Goal: Task Accomplishment & Management: Complete application form

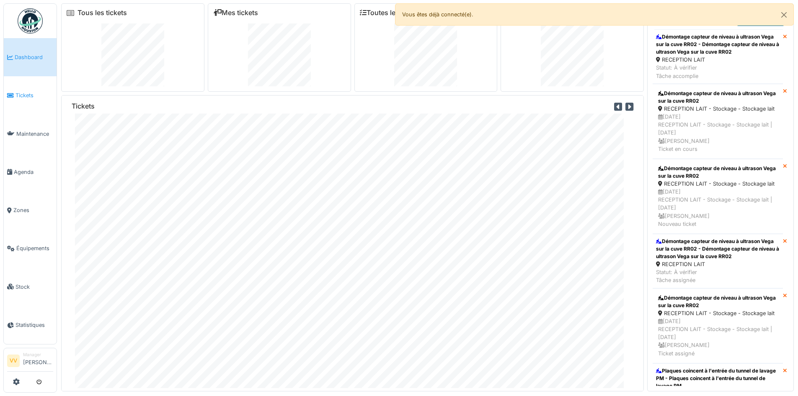
click at [23, 98] on span "Tickets" at bounding box center [34, 95] width 38 height 8
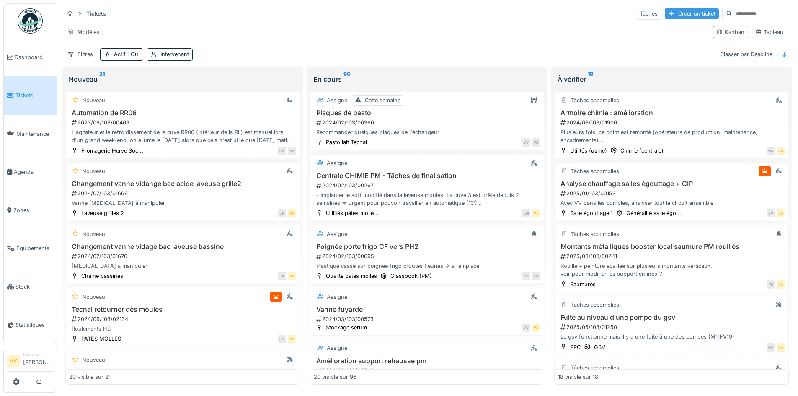
click at [667, 17] on div "Créer un ticket" at bounding box center [692, 13] width 54 height 11
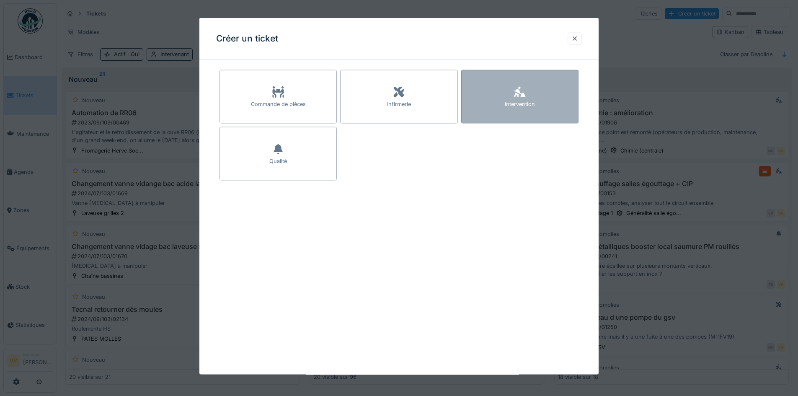
click at [537, 93] on div "Intervention" at bounding box center [519, 97] width 117 height 54
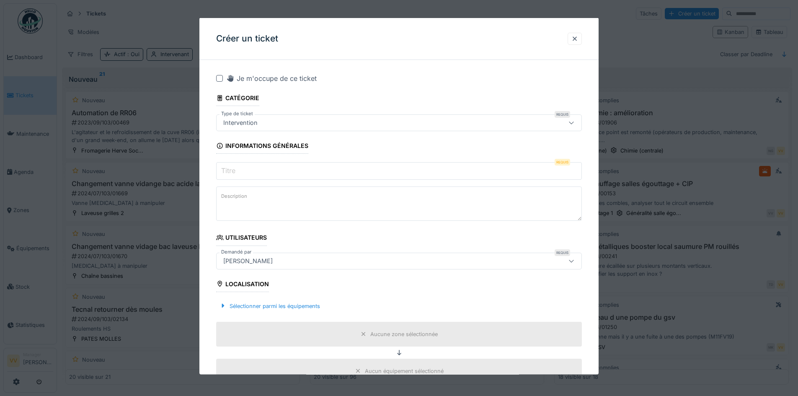
click at [372, 172] on input "Titre" at bounding box center [399, 171] width 366 height 18
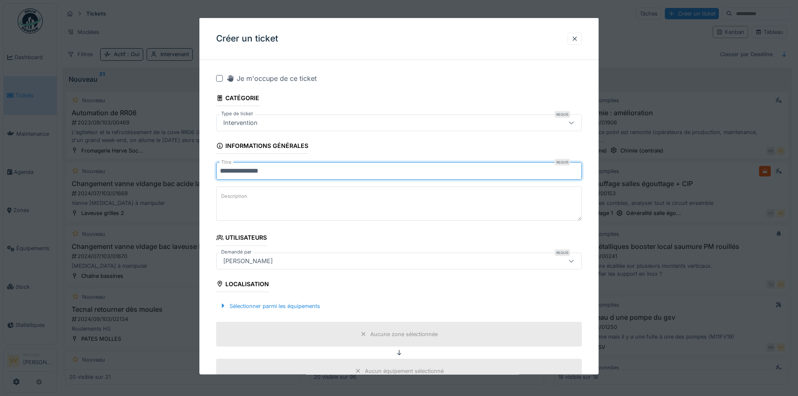
type input "**********"
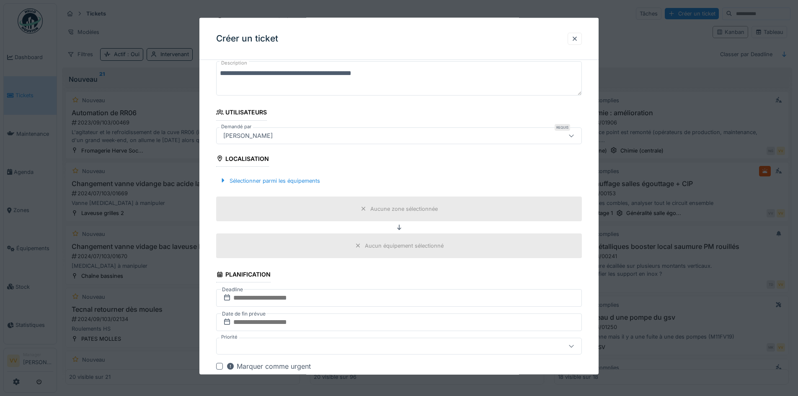
scroll to position [126, 0]
type textarea "**********"
click at [282, 179] on div "Sélectionner parmi les équipements" at bounding box center [269, 179] width 107 height 11
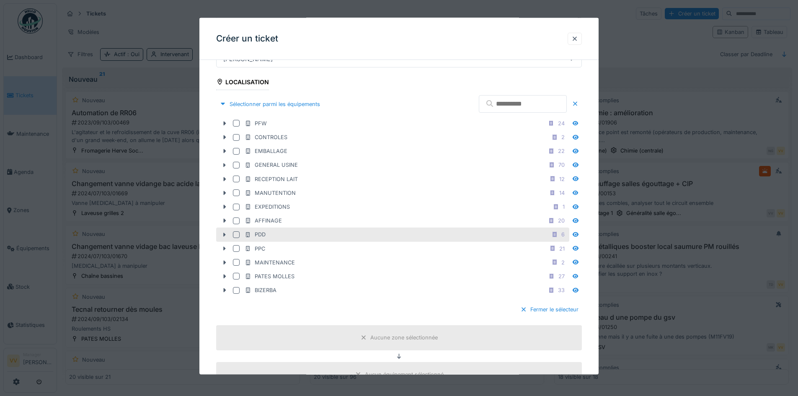
scroll to position [209, 0]
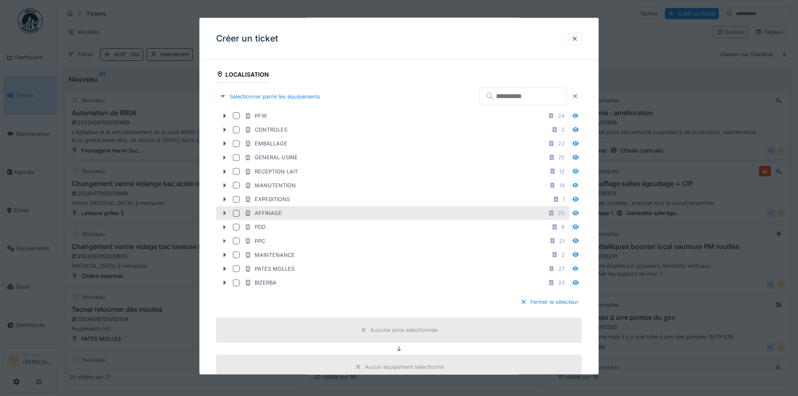
click at [222, 213] on icon at bounding box center [224, 212] width 7 height 5
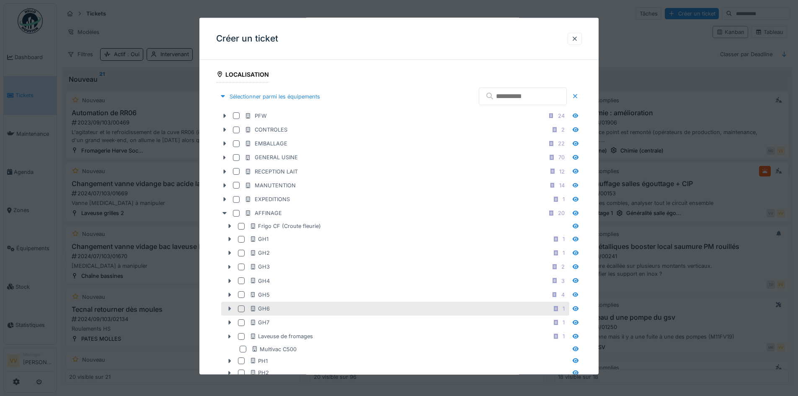
click at [230, 310] on icon at bounding box center [229, 308] width 7 height 5
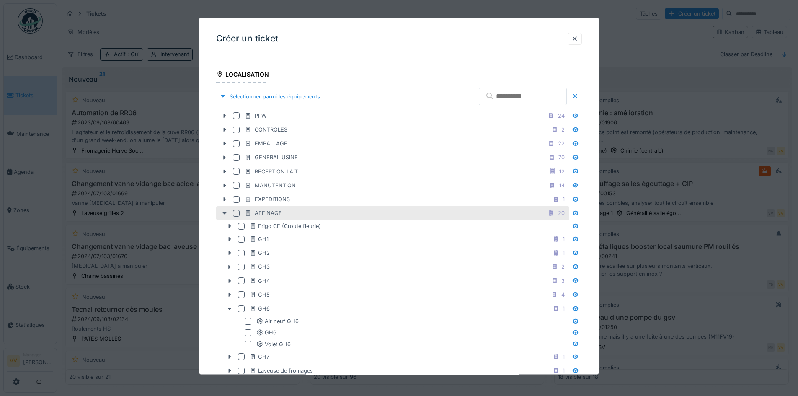
click at [234, 213] on div at bounding box center [236, 212] width 7 height 7
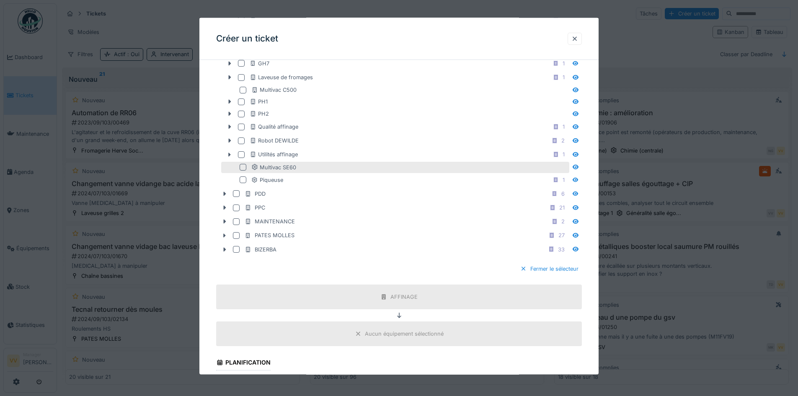
scroll to position [712, 0]
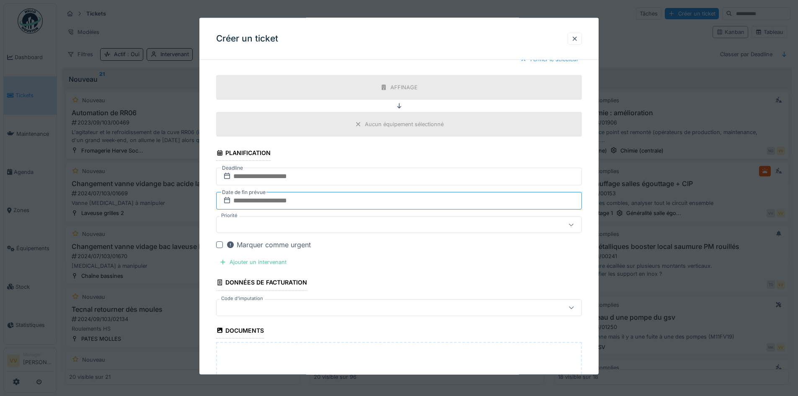
click at [297, 200] on input "text" at bounding box center [399, 201] width 366 height 18
click at [360, 293] on div "22" at bounding box center [359, 296] width 11 height 11
click at [325, 225] on div at bounding box center [377, 224] width 315 height 9
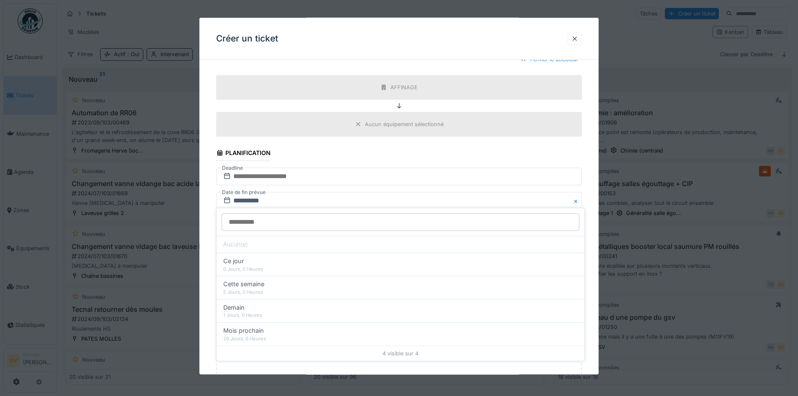
scroll to position [741, 0]
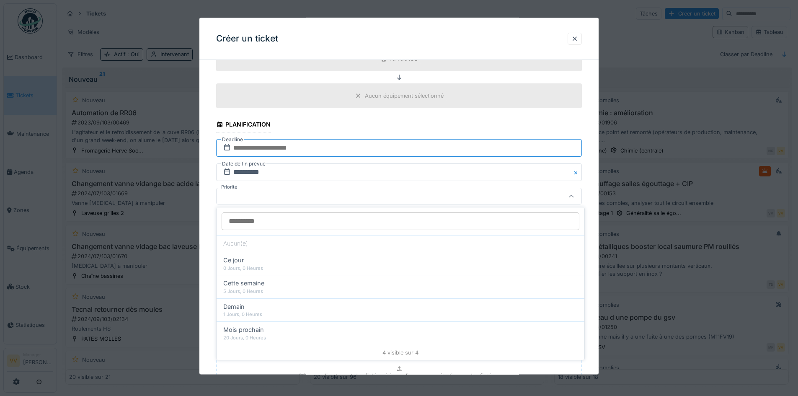
click at [329, 149] on input "text" at bounding box center [399, 148] width 366 height 18
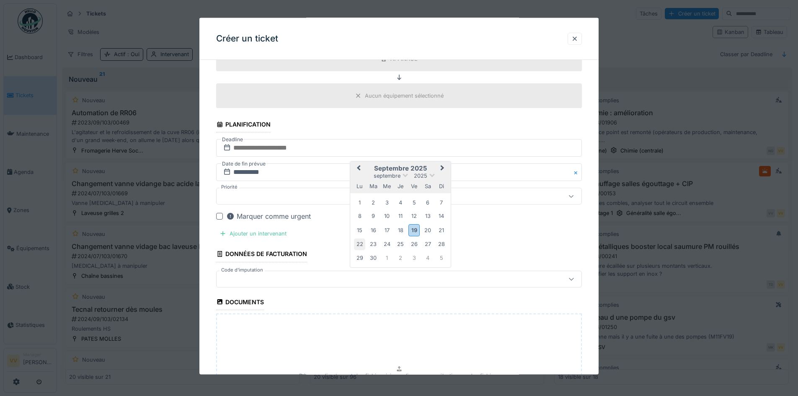
click at [360, 246] on div "22" at bounding box center [359, 243] width 11 height 11
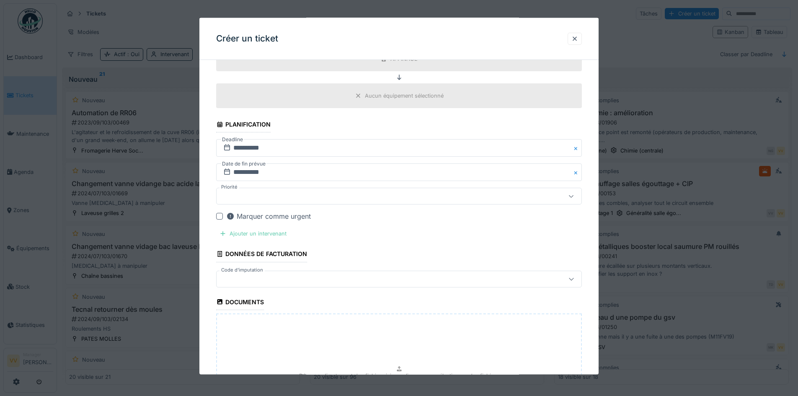
click at [262, 234] on div "Ajouter un intervenant" at bounding box center [253, 233] width 74 height 11
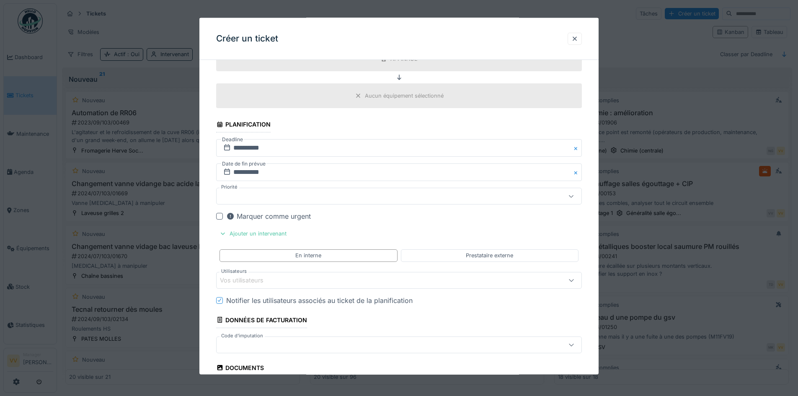
click at [284, 278] on div "Vos utilisateurs" at bounding box center [377, 279] width 315 height 9
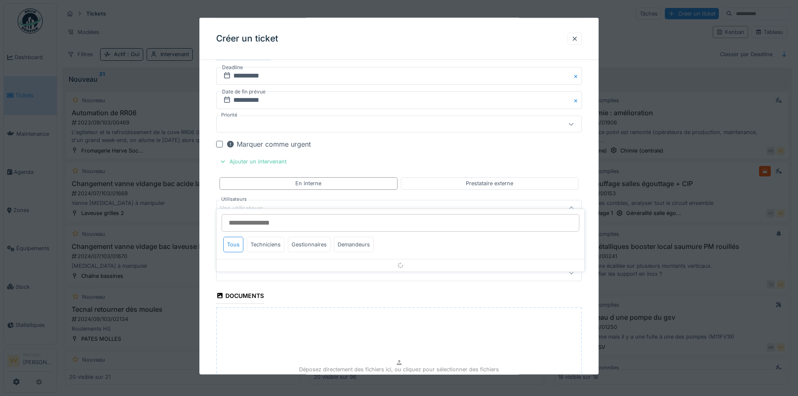
scroll to position [824, 0]
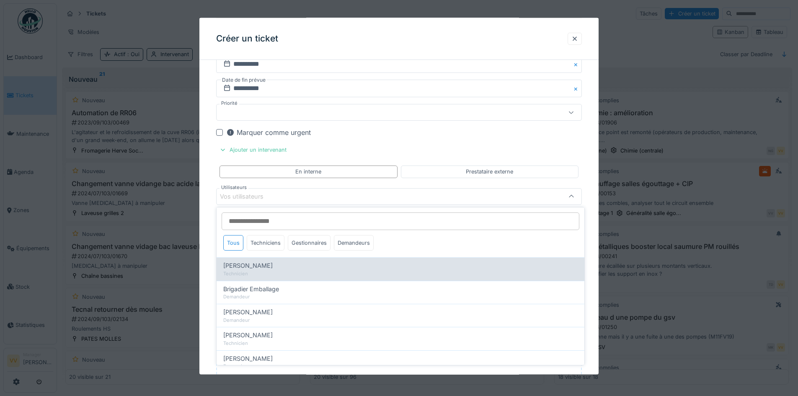
click at [272, 274] on div "Technicien" at bounding box center [400, 273] width 354 height 7
type input "*****"
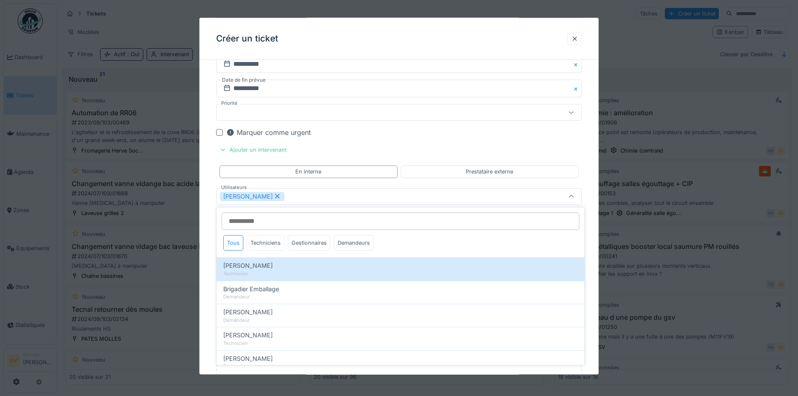
click at [498, 136] on div "Marquer comme urgent" at bounding box center [404, 132] width 356 height 10
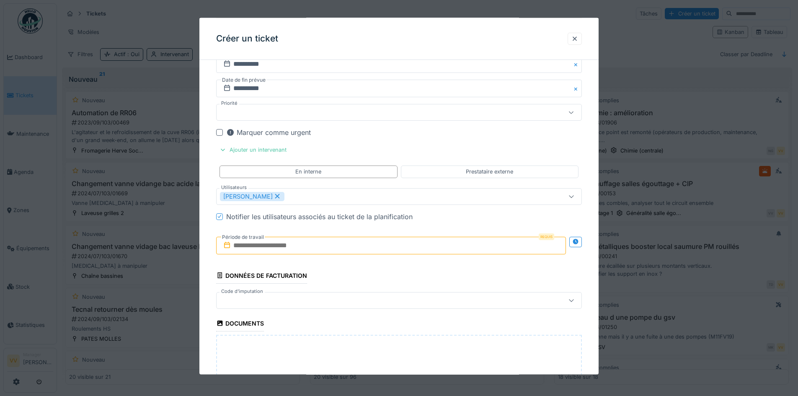
click at [272, 251] on input "text" at bounding box center [391, 245] width 350 height 18
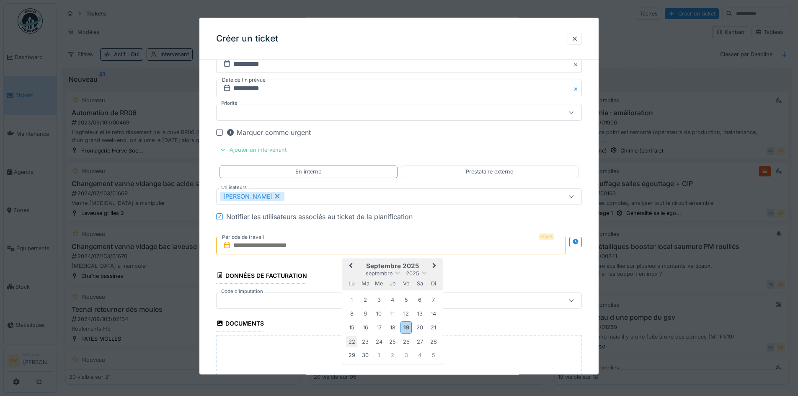
click at [349, 341] on div "22" at bounding box center [351, 341] width 11 height 11
click at [352, 341] on div "22" at bounding box center [351, 341] width 11 height 11
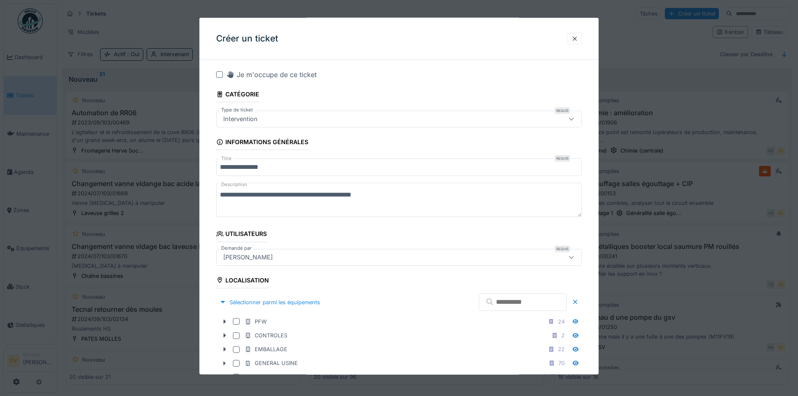
scroll to position [0, 0]
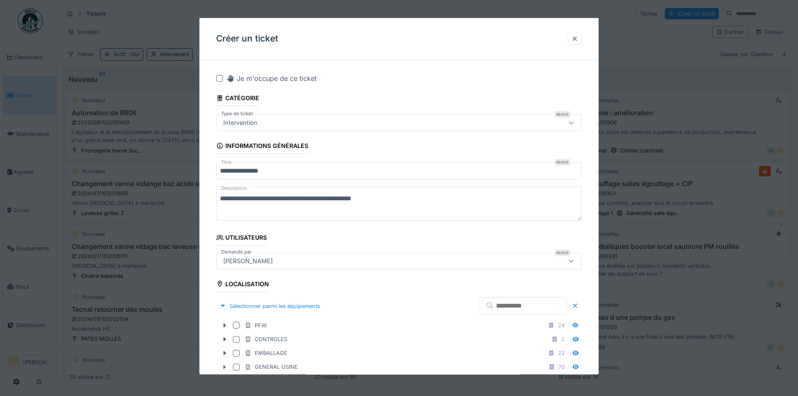
click at [404, 196] on textarea "**********" at bounding box center [399, 203] width 366 height 34
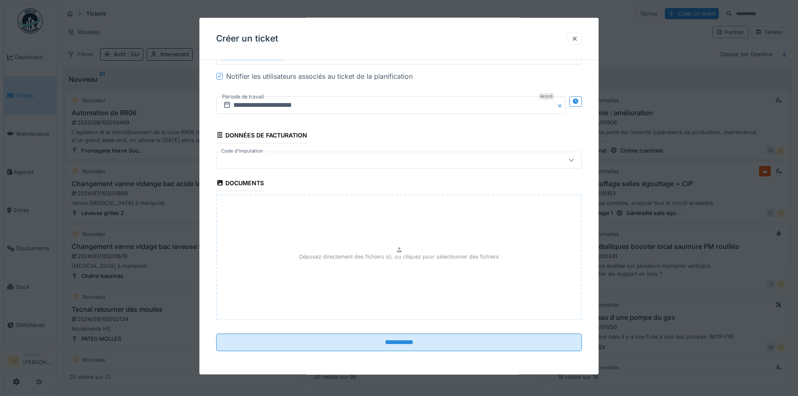
scroll to position [5, 0]
type textarea "**********"
click at [424, 314] on div "Déposez directement des fichiers ici, ou cliquez pour sélectionner des fichiers" at bounding box center [399, 257] width 366 height 126
type input "**********"
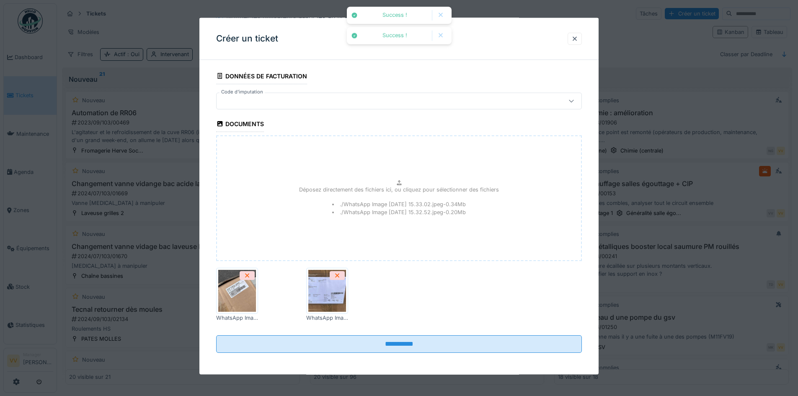
scroll to position [1025, 0]
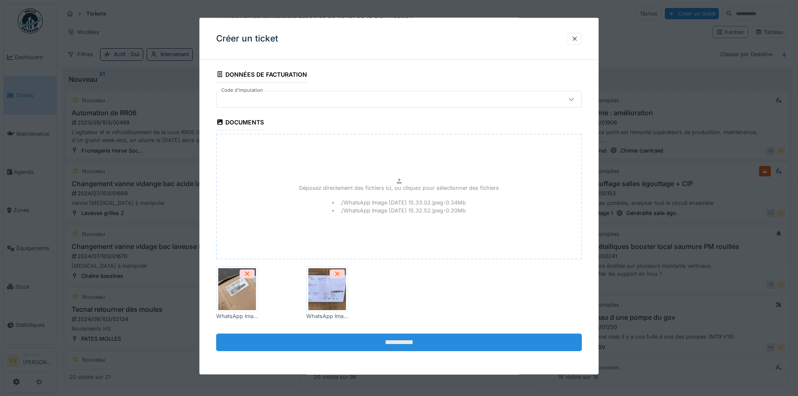
click at [359, 340] on input "**********" at bounding box center [399, 342] width 366 height 18
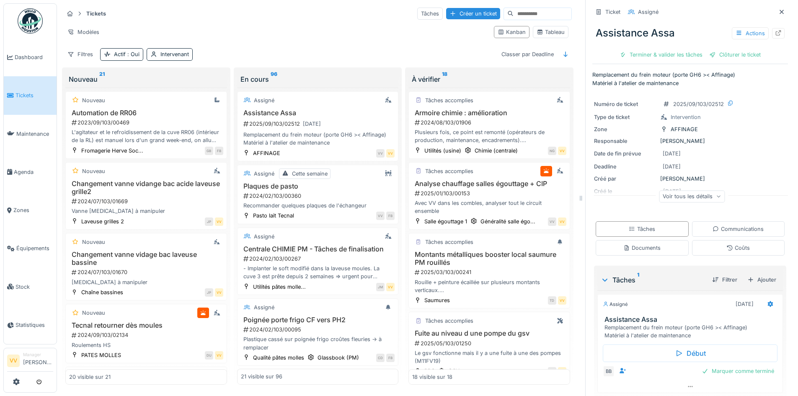
click at [22, 93] on span "Tickets" at bounding box center [34, 95] width 38 height 8
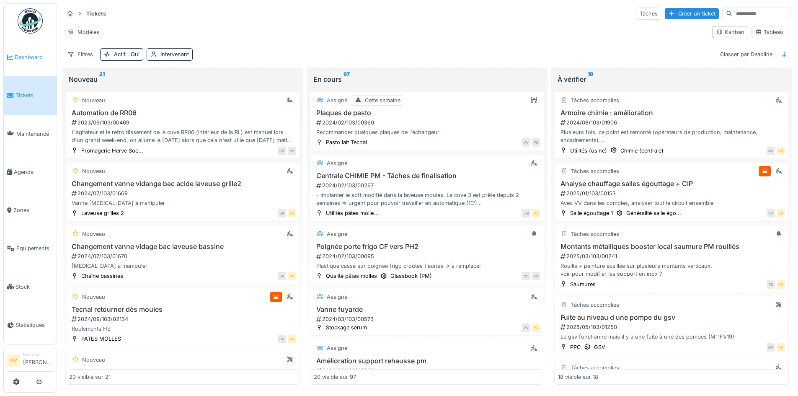
click at [34, 64] on link "Dashboard" at bounding box center [30, 57] width 53 height 38
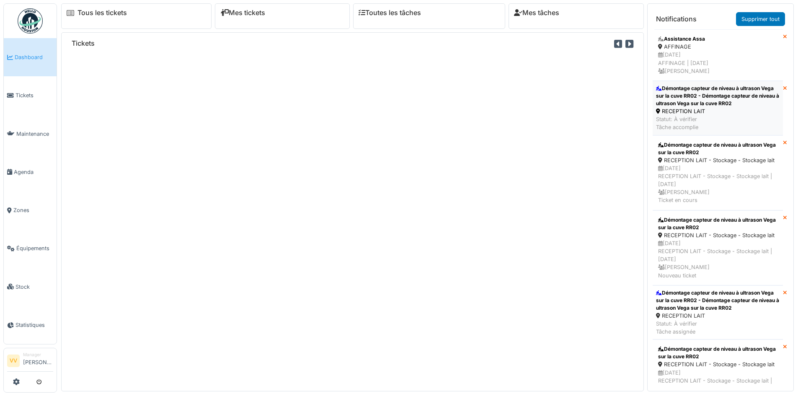
click at [702, 111] on div "RECEPTION LAIT" at bounding box center [718, 111] width 124 height 8
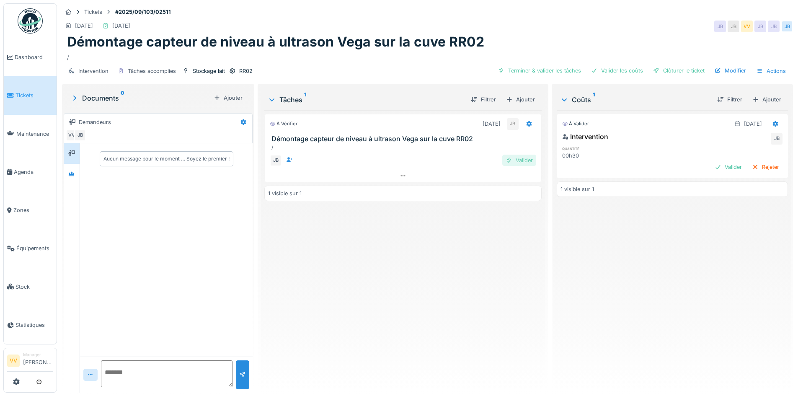
click at [506, 161] on div at bounding box center [509, 160] width 7 height 8
click at [711, 163] on div "Valider" at bounding box center [728, 166] width 34 height 11
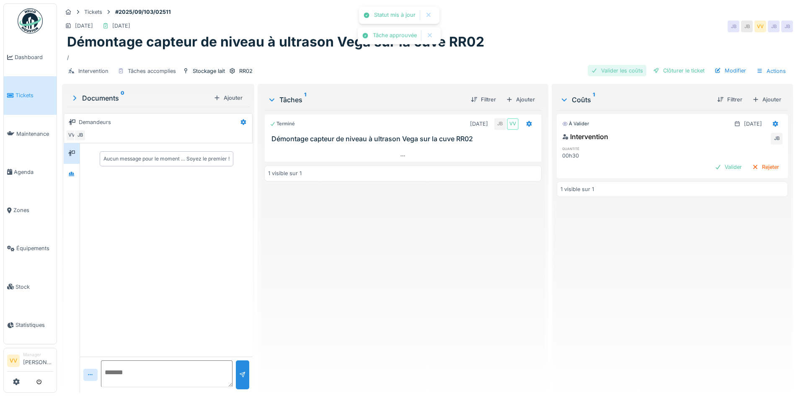
click at [609, 72] on div "Valider les coûts" at bounding box center [617, 70] width 59 height 11
click at [677, 67] on div "Clôturer le ticket" at bounding box center [679, 70] width 58 height 11
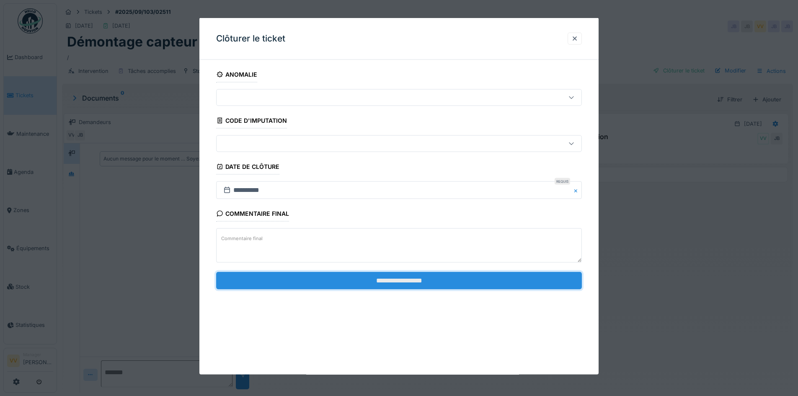
click at [412, 284] on input "**********" at bounding box center [399, 280] width 366 height 18
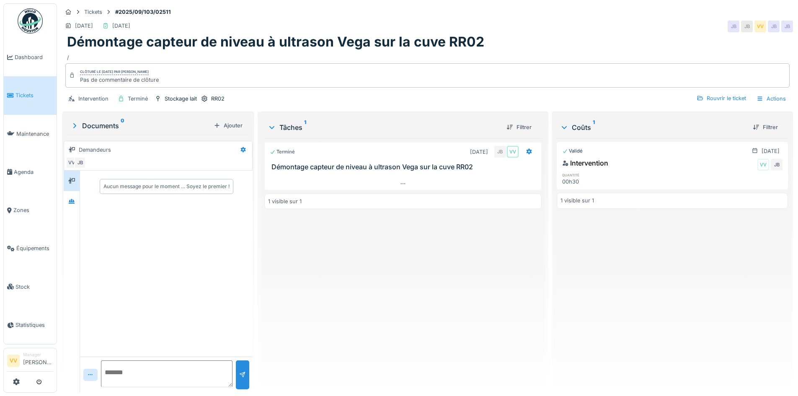
click at [25, 92] on span "Tickets" at bounding box center [34, 95] width 38 height 8
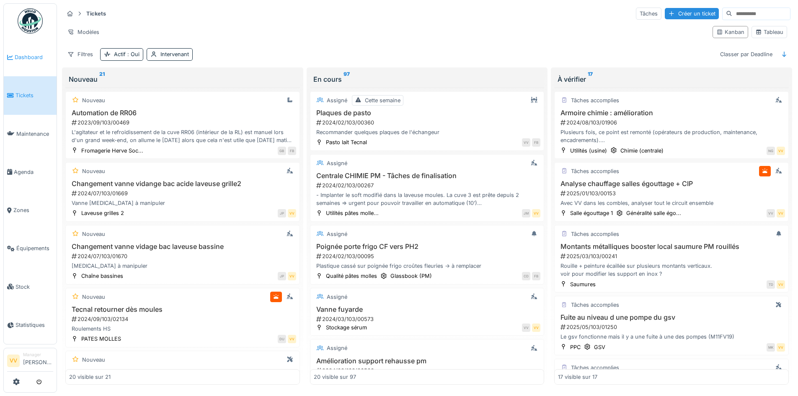
click at [35, 58] on span "Dashboard" at bounding box center [34, 57] width 39 height 8
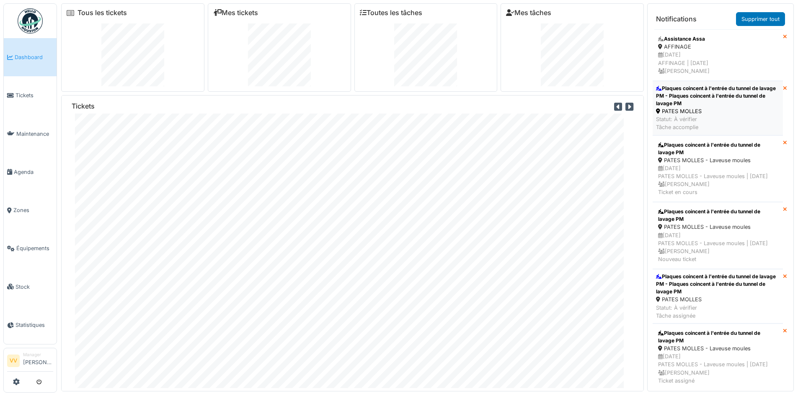
click at [715, 99] on div "Plaques coincent à l'entrée du tunnel de lavage PM - Plaques coincent à l'entré…" at bounding box center [718, 96] width 124 height 23
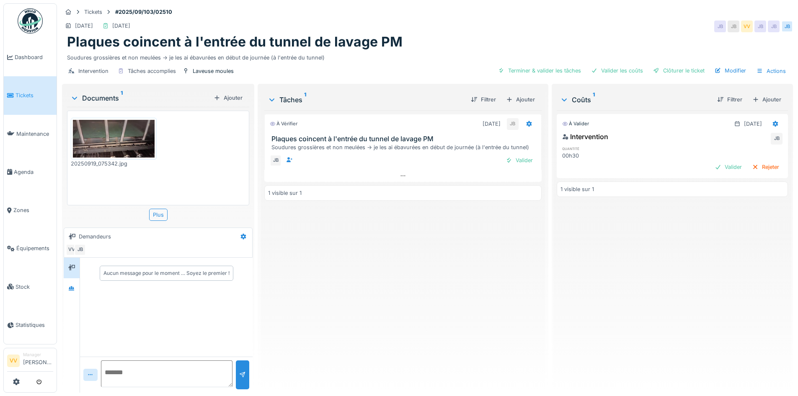
click at [131, 142] on img at bounding box center [114, 139] width 82 height 38
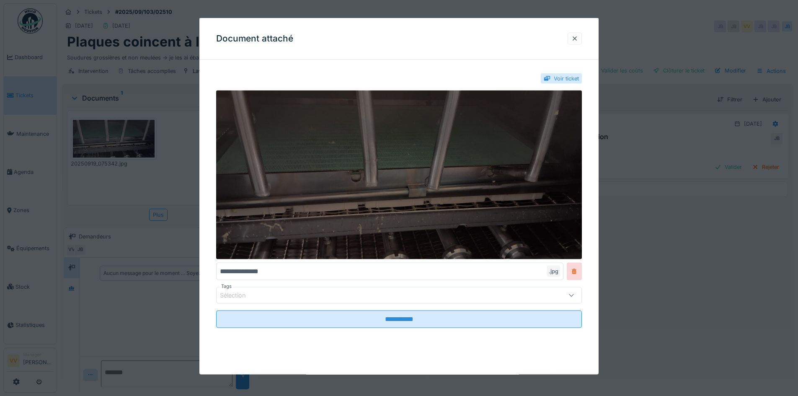
click at [379, 189] on img at bounding box center [399, 174] width 366 height 169
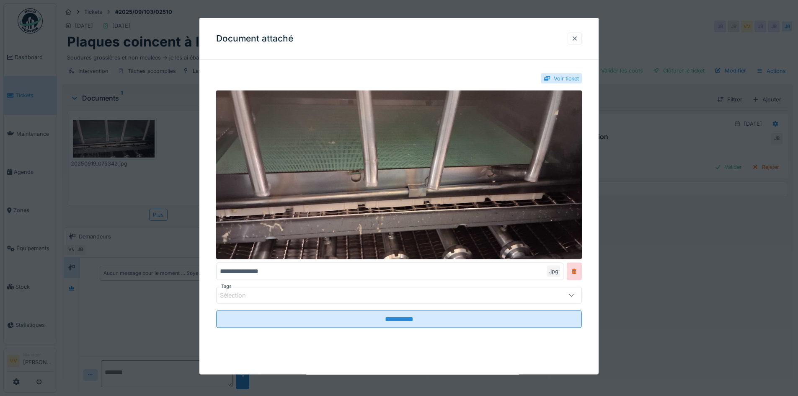
click at [575, 39] on div at bounding box center [574, 38] width 7 height 8
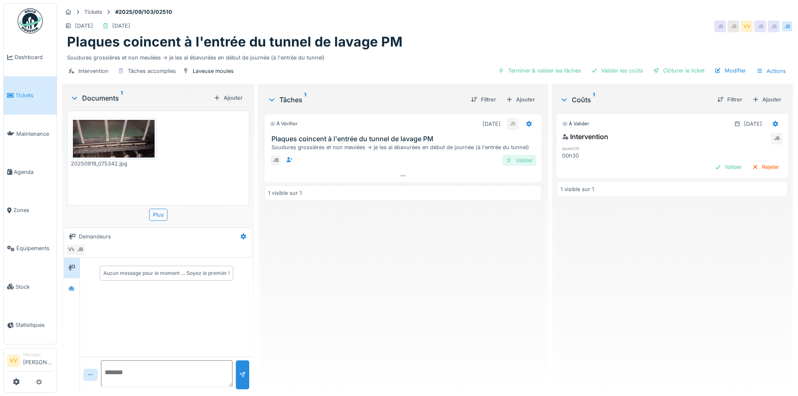
click at [514, 160] on div "Valider" at bounding box center [519, 160] width 34 height 11
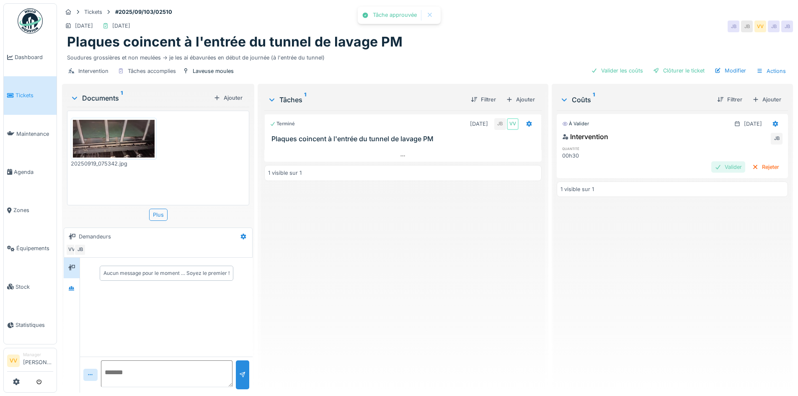
click at [711, 164] on div "Valider" at bounding box center [728, 166] width 34 height 11
click at [674, 73] on div "Clôturer le ticket" at bounding box center [679, 70] width 58 height 11
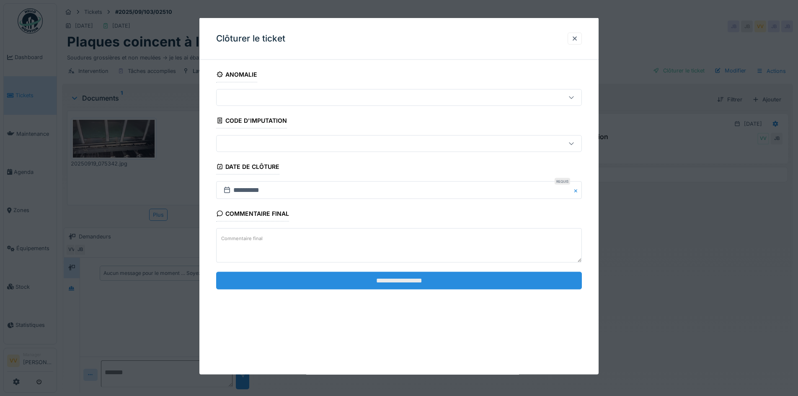
click at [434, 279] on input "**********" at bounding box center [399, 280] width 366 height 18
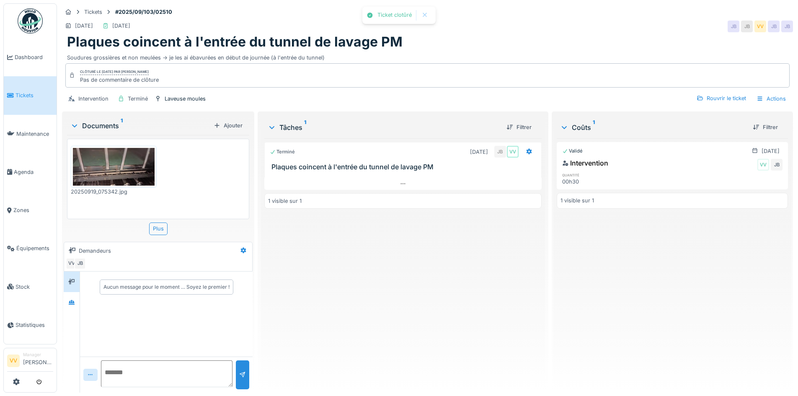
click at [405, 338] on div "Terminé 19/09/2025 JB VV Plaques coincent à l'entrée du tunnel de lavage PM 1 v…" at bounding box center [402, 262] width 277 height 248
click at [16, 93] on span "Tickets" at bounding box center [34, 95] width 38 height 8
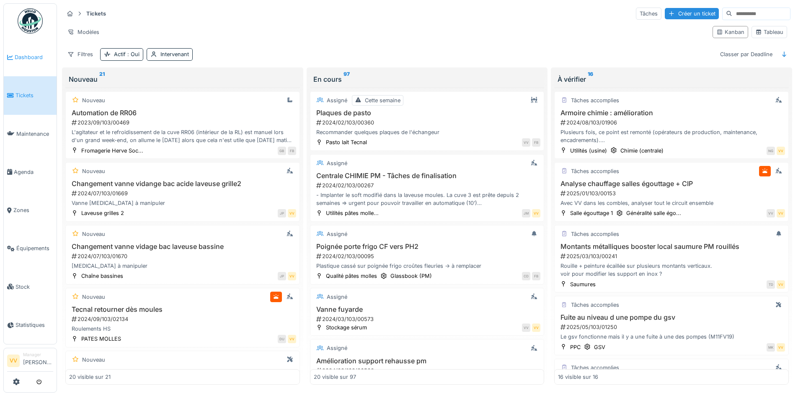
click at [33, 56] on span "Dashboard" at bounding box center [34, 57] width 39 height 8
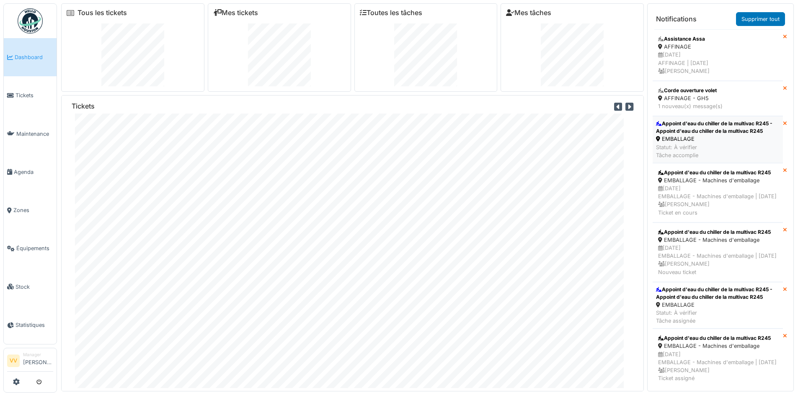
click at [724, 127] on div "Appoint d'eau du chiller de la multivac R245 - Appoint d'eau du chiller de la m…" at bounding box center [718, 127] width 124 height 15
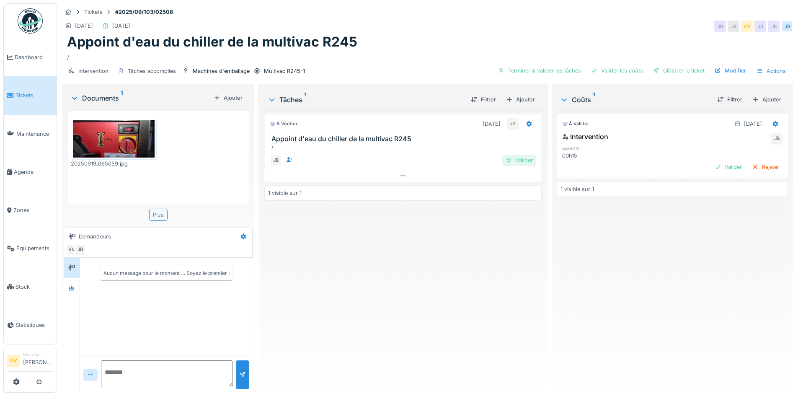
click at [506, 160] on div at bounding box center [509, 160] width 7 height 8
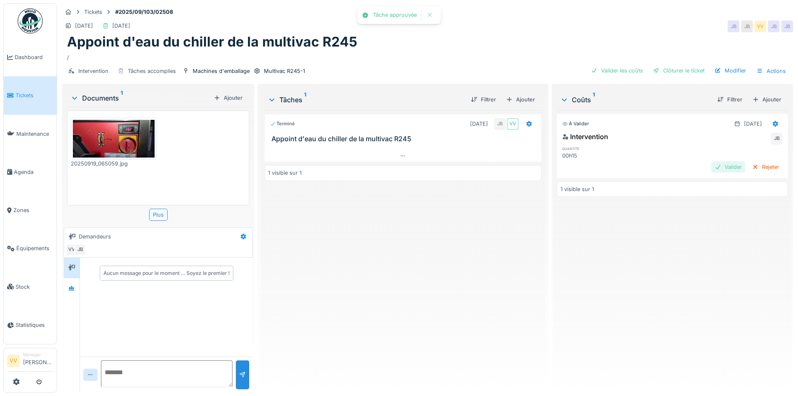
click at [711, 167] on div "Valider" at bounding box center [728, 166] width 34 height 11
click at [686, 72] on div "Clôturer le ticket" at bounding box center [679, 70] width 58 height 11
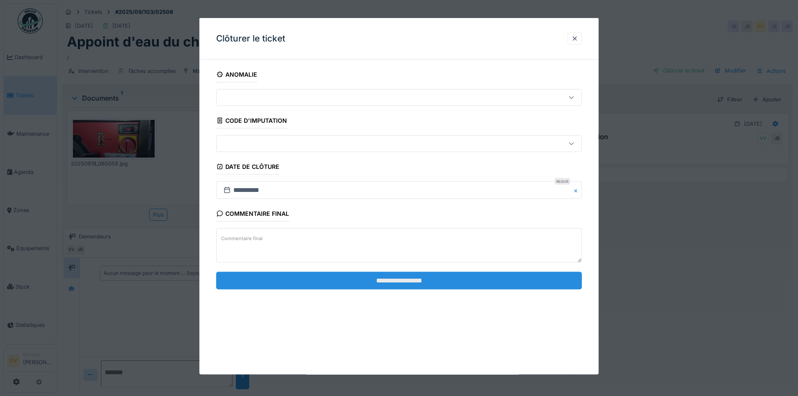
click at [424, 283] on input "**********" at bounding box center [399, 280] width 366 height 18
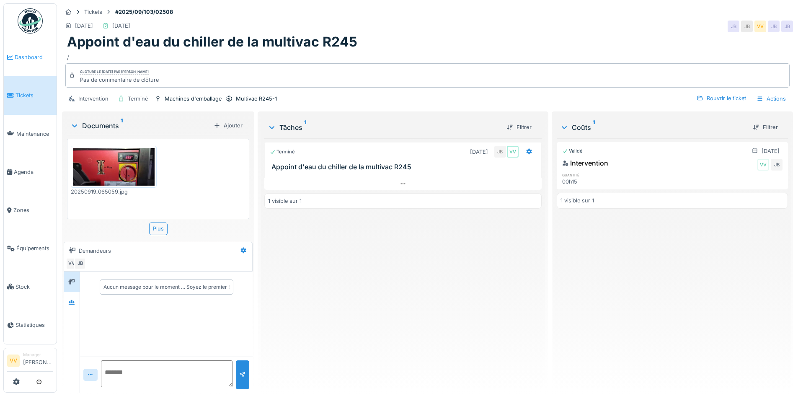
click at [52, 58] on span "Dashboard" at bounding box center [34, 57] width 39 height 8
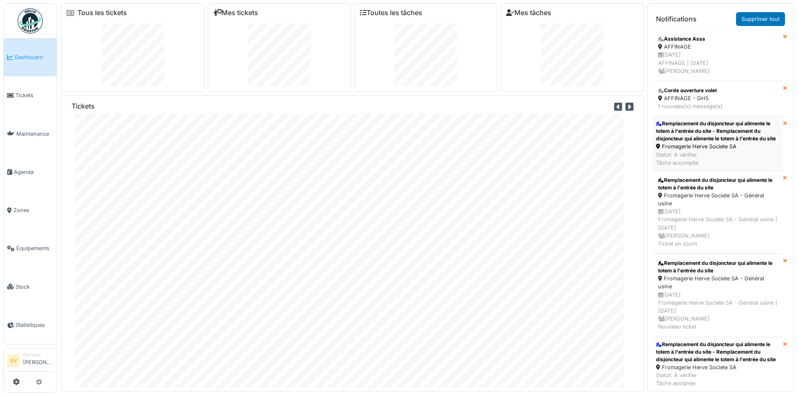
click at [746, 142] on div "Remplacement du disjoncteur qui alimente le totem à l'entrée du site - Remplace…" at bounding box center [718, 131] width 124 height 23
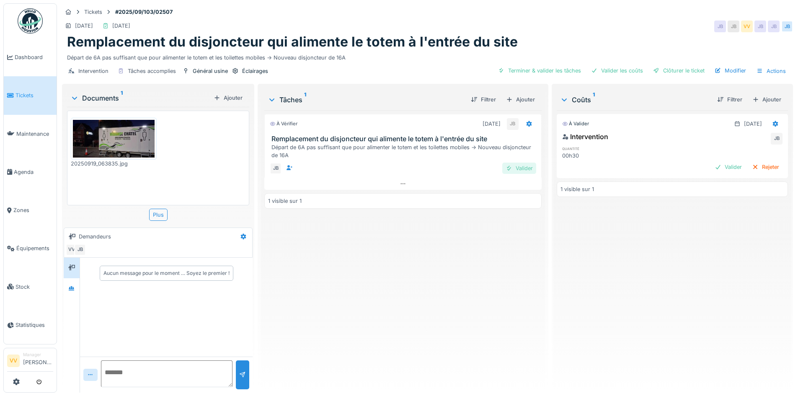
click at [511, 169] on div "Valider" at bounding box center [519, 168] width 34 height 11
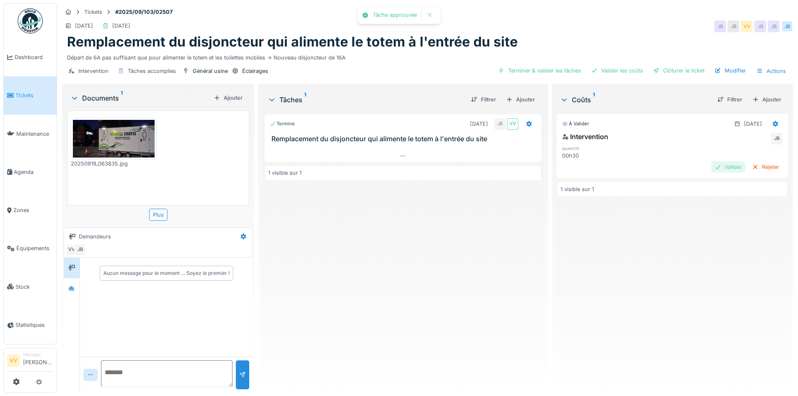
click at [711, 170] on div "Valider" at bounding box center [728, 166] width 34 height 11
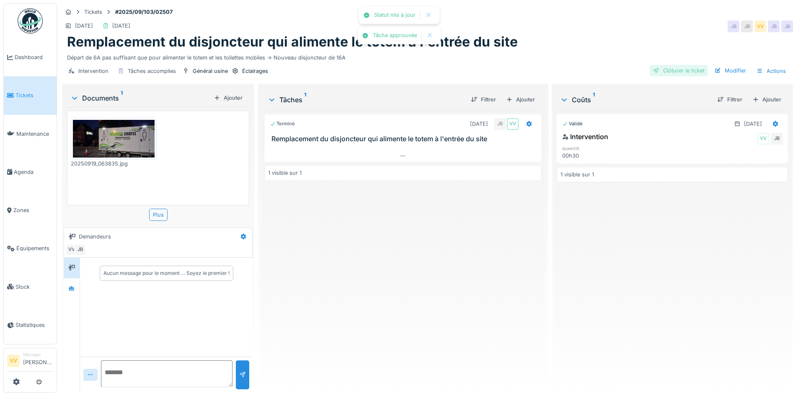
click at [675, 71] on div "Clôturer le ticket" at bounding box center [679, 70] width 58 height 11
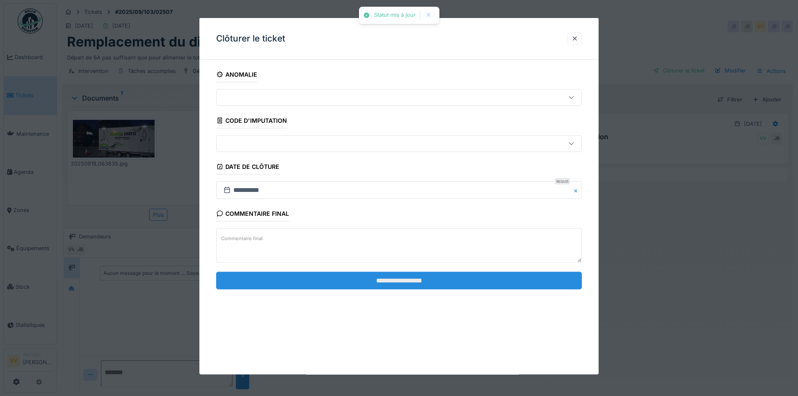
click at [429, 279] on input "**********" at bounding box center [399, 280] width 366 height 18
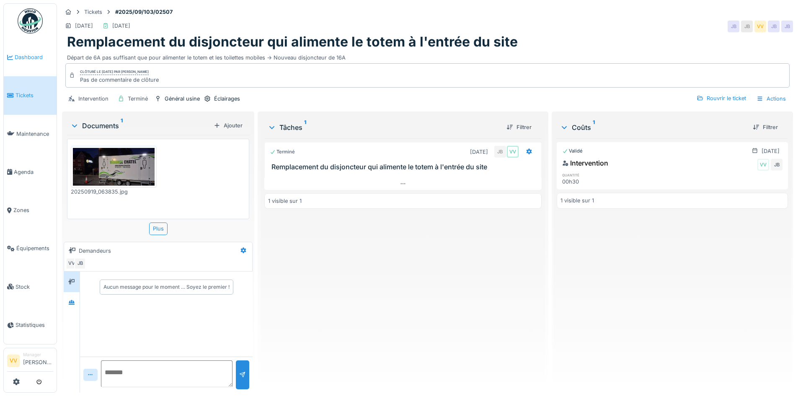
click at [25, 63] on link "Dashboard" at bounding box center [30, 57] width 53 height 38
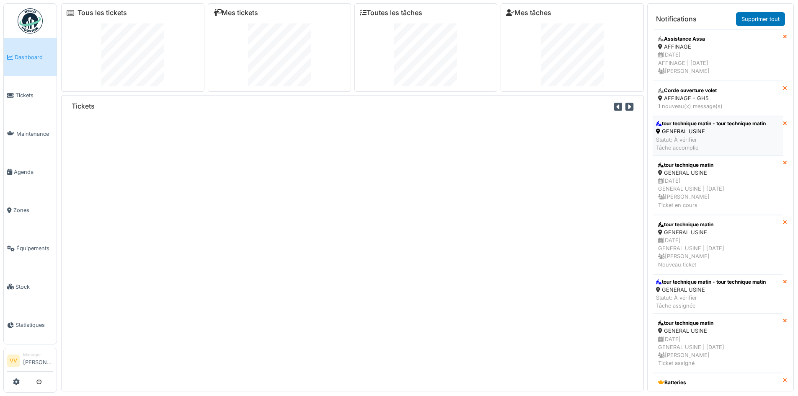
click at [701, 130] on div "GENERAL USINE" at bounding box center [711, 131] width 110 height 8
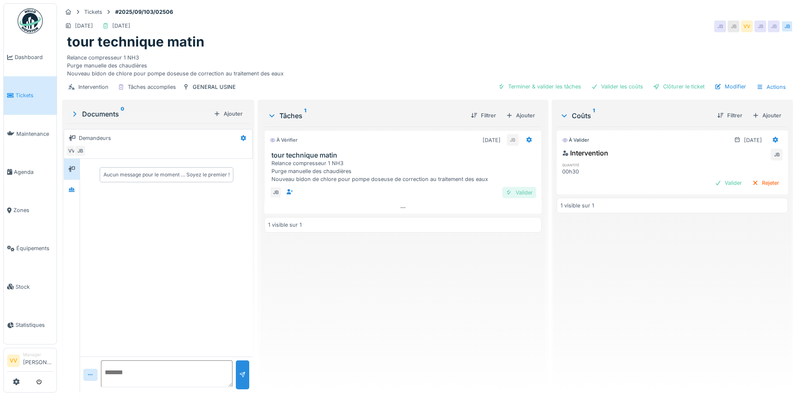
click at [516, 193] on div "Valider" at bounding box center [519, 192] width 34 height 11
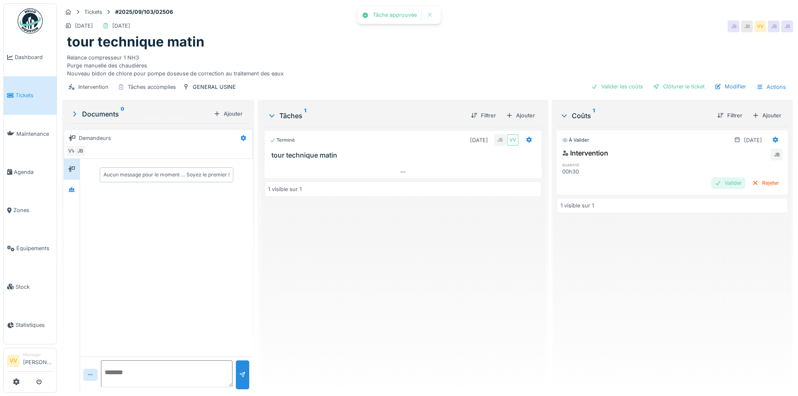
click at [711, 180] on div "Valider" at bounding box center [728, 182] width 34 height 11
click at [682, 84] on div "Clôturer le ticket" at bounding box center [679, 86] width 58 height 11
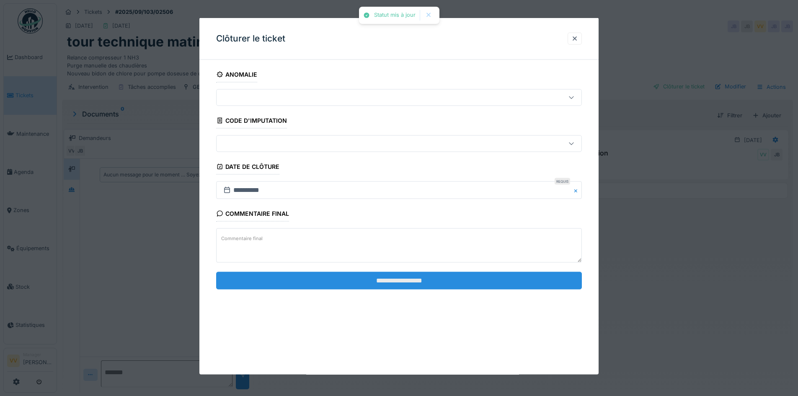
click at [384, 282] on input "**********" at bounding box center [399, 280] width 366 height 18
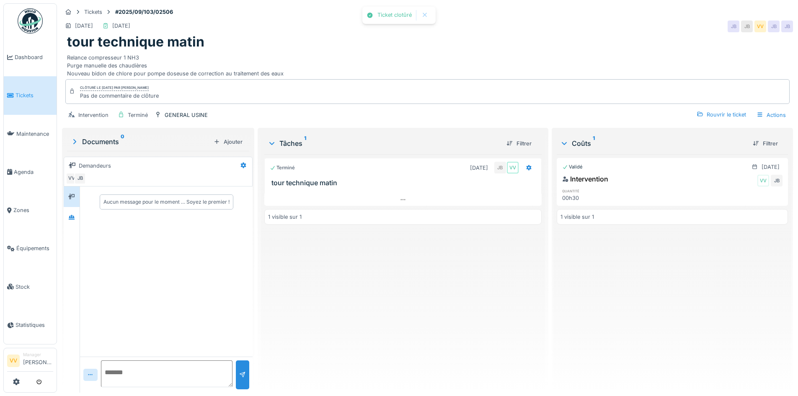
click at [383, 281] on div "Terminé 19/09/2025 JB VV tour technique matin 1 visible sur 1" at bounding box center [402, 270] width 277 height 232
click at [26, 58] on span "Dashboard" at bounding box center [34, 57] width 39 height 8
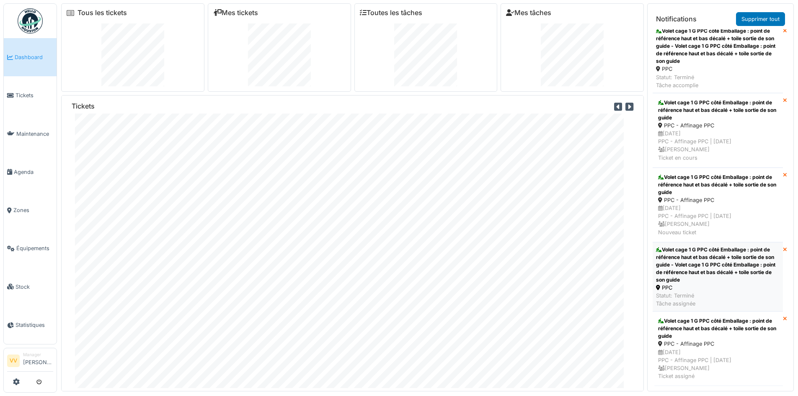
scroll to position [2625, 0]
click at [27, 57] on span "Dashboard" at bounding box center [34, 57] width 39 height 8
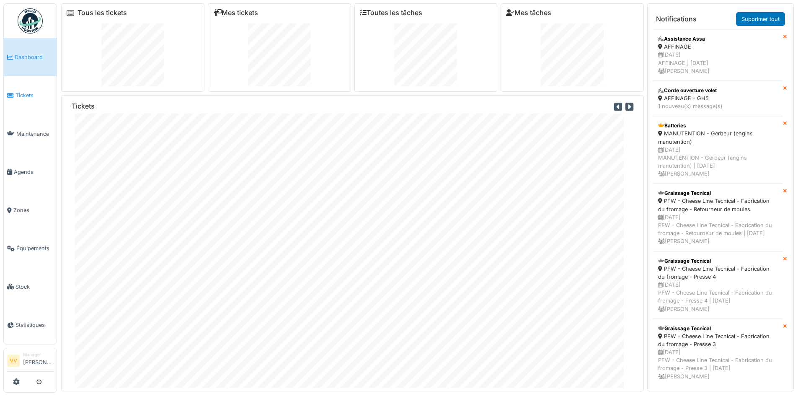
click at [23, 91] on span "Tickets" at bounding box center [34, 95] width 38 height 8
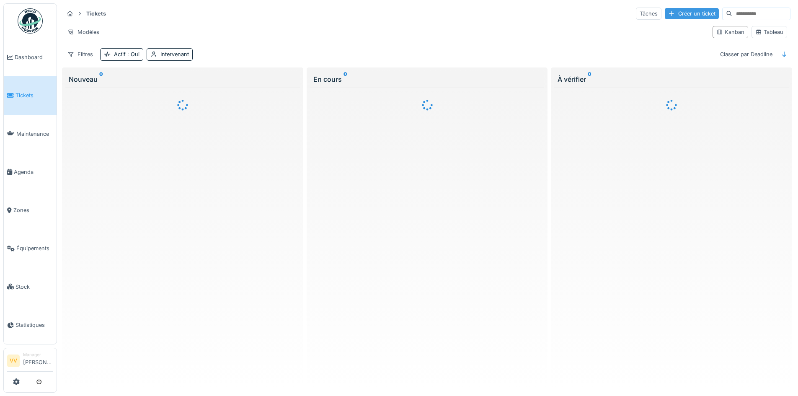
click at [665, 8] on div "Créer un ticket" at bounding box center [692, 13] width 54 height 11
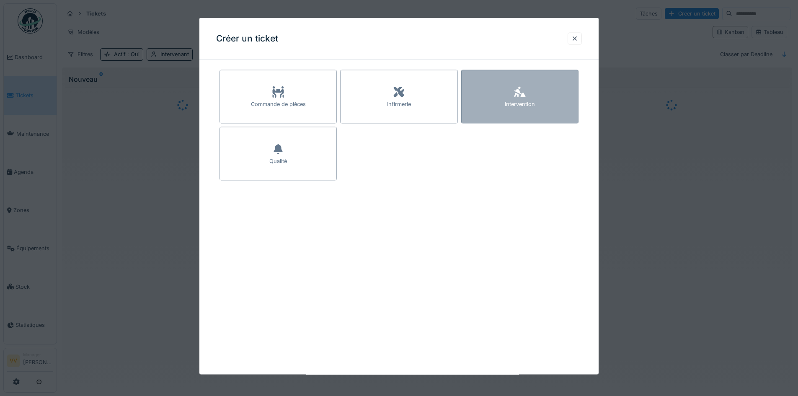
click at [534, 91] on div "Intervention" at bounding box center [519, 97] width 117 height 54
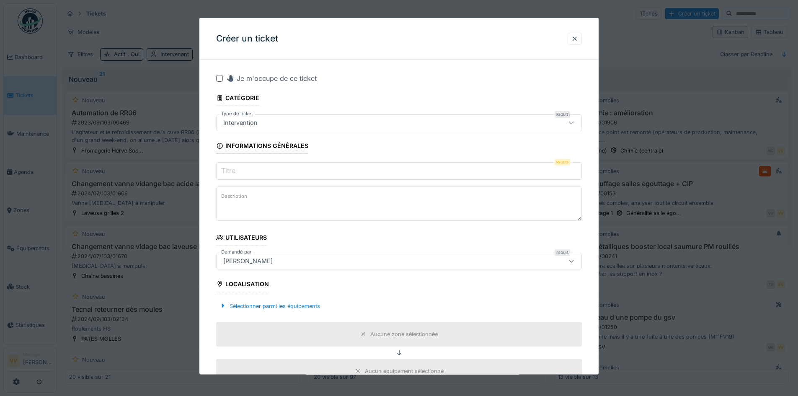
click at [295, 166] on input "Titre" at bounding box center [399, 171] width 366 height 18
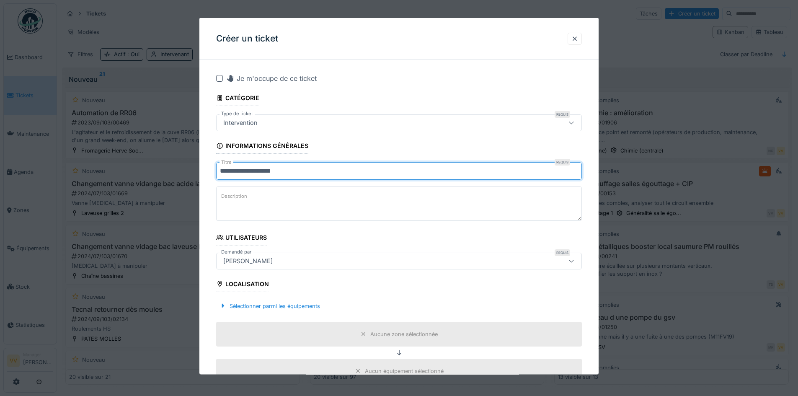
type input "**********"
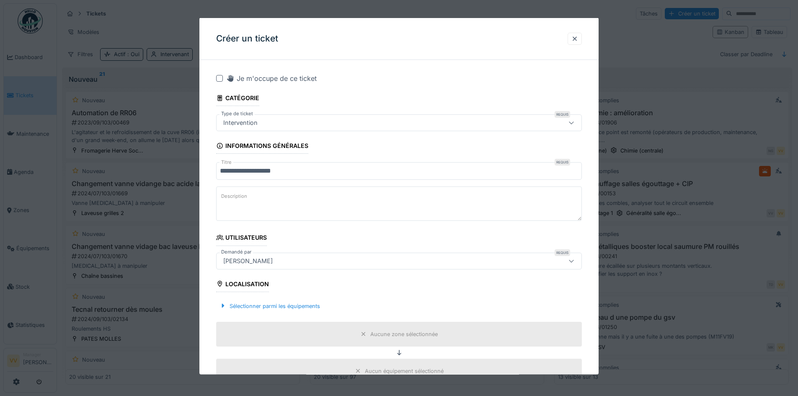
click at [314, 199] on textarea "Description" at bounding box center [399, 203] width 366 height 34
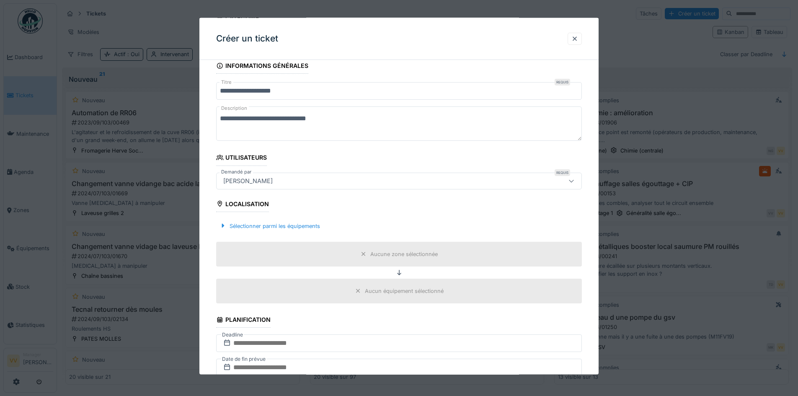
scroll to position [84, 0]
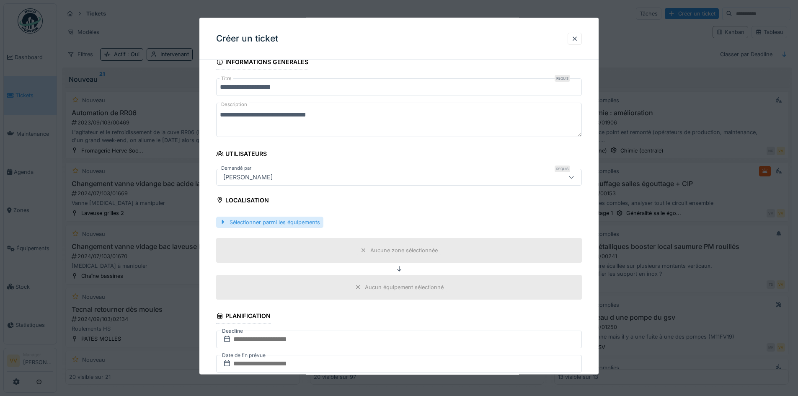
type textarea "**********"
click at [292, 217] on div "Sélectionner parmi les équipements" at bounding box center [269, 221] width 107 height 11
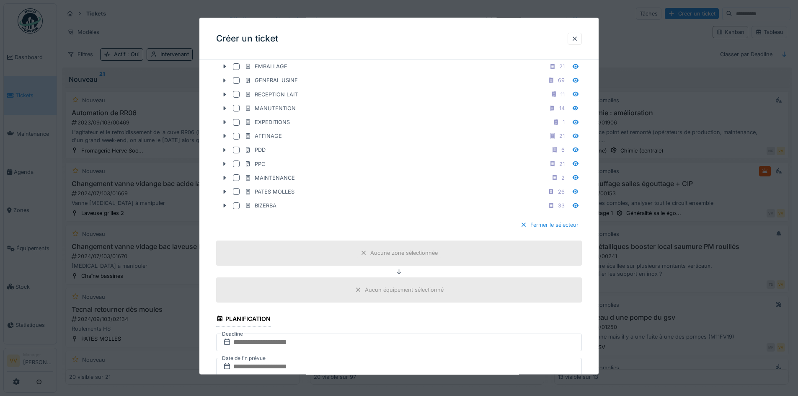
scroll to position [293, 0]
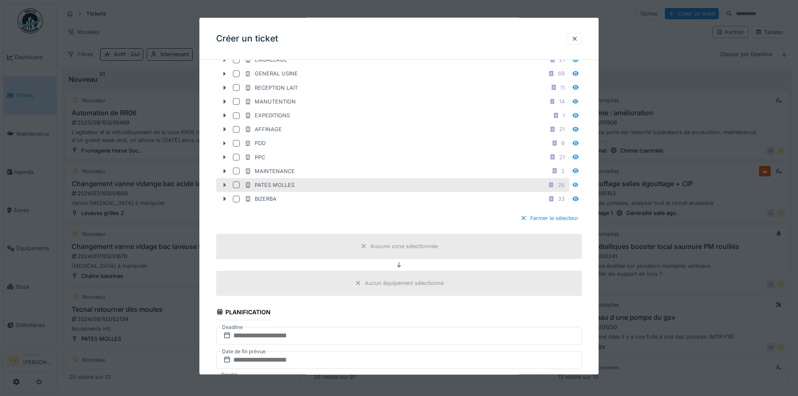
click at [226, 183] on icon at bounding box center [224, 184] width 7 height 5
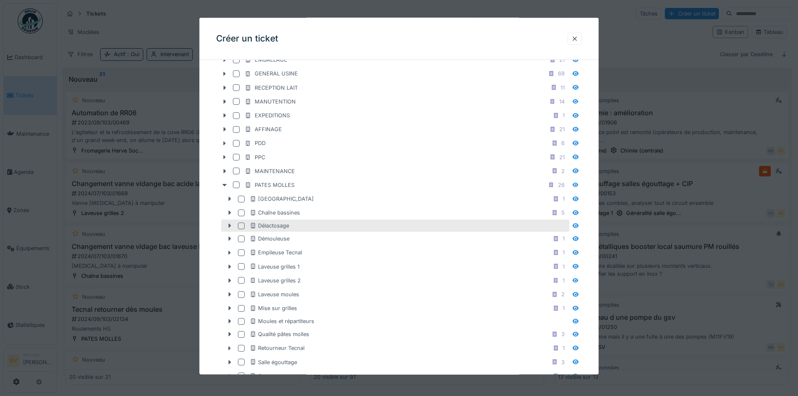
scroll to position [335, 0]
click at [230, 225] on icon at bounding box center [230, 224] width 3 height 4
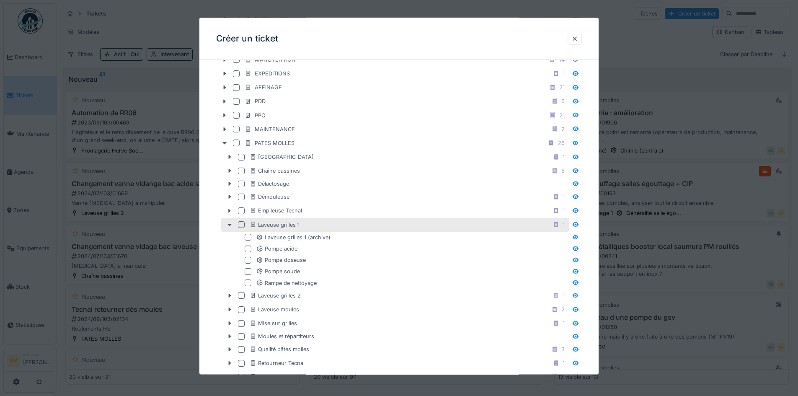
click at [242, 225] on div at bounding box center [241, 224] width 7 height 7
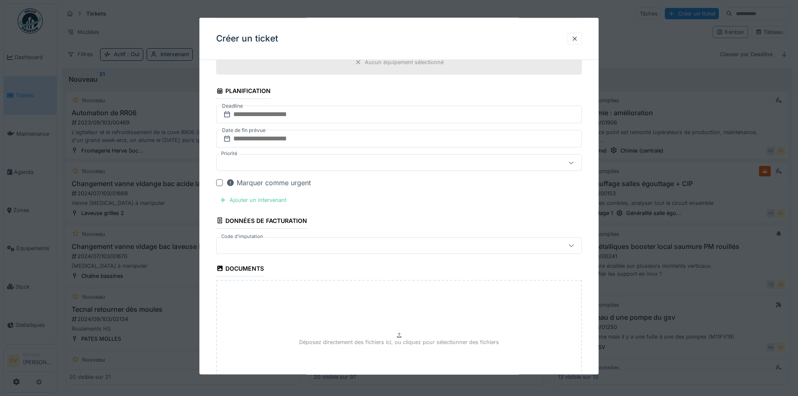
scroll to position [796, 0]
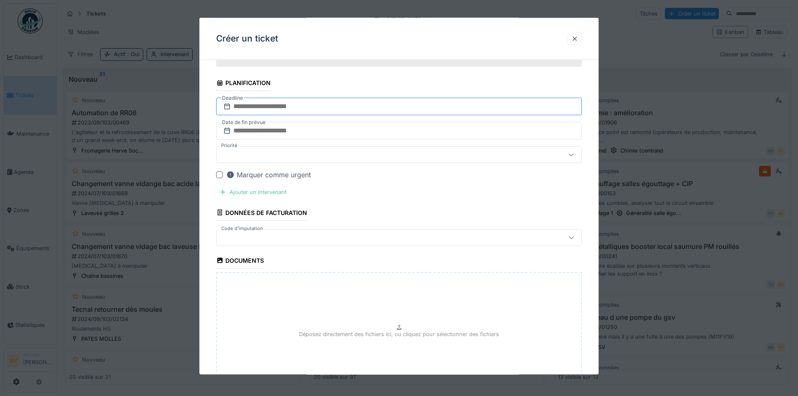
click at [354, 106] on input "text" at bounding box center [399, 107] width 366 height 18
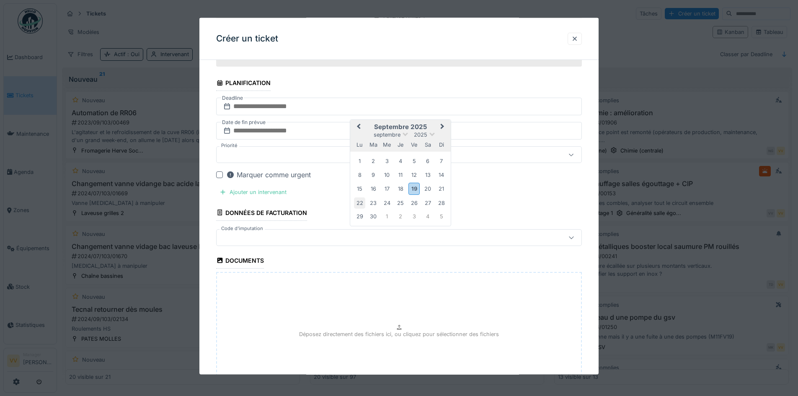
click at [356, 204] on div "22" at bounding box center [359, 202] width 11 height 11
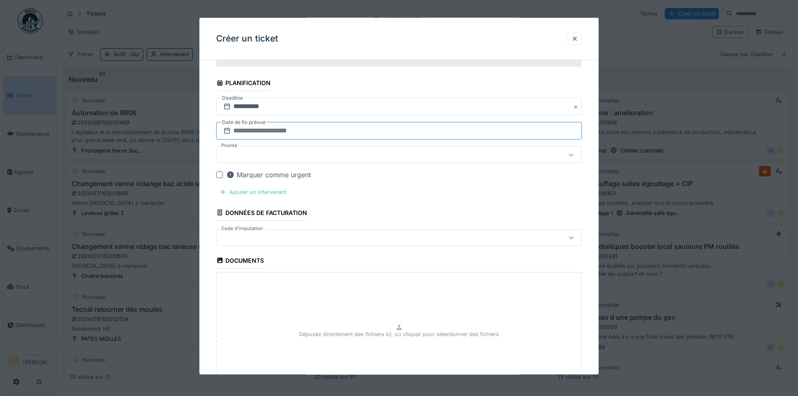
click at [319, 128] on input "text" at bounding box center [399, 131] width 366 height 18
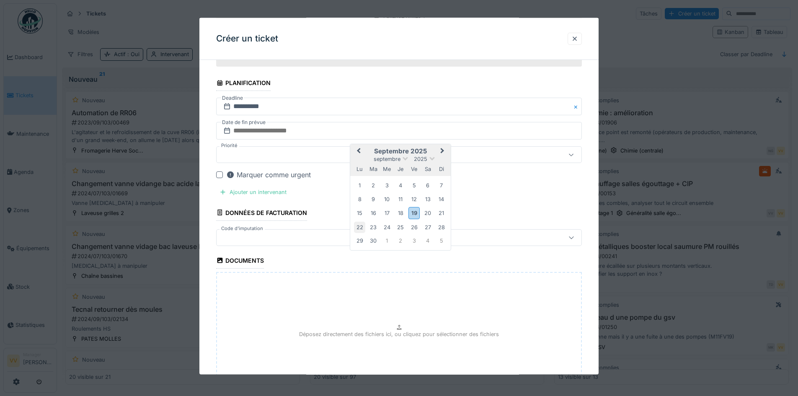
click at [358, 224] on div "22" at bounding box center [359, 226] width 11 height 11
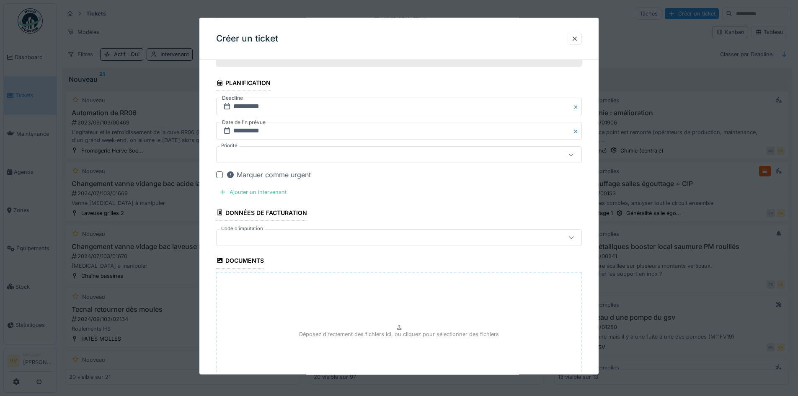
click at [242, 174] on div "Marquer comme urgent" at bounding box center [268, 175] width 85 height 10
click at [242, 192] on div "Ajouter un intervenant" at bounding box center [253, 191] width 74 height 11
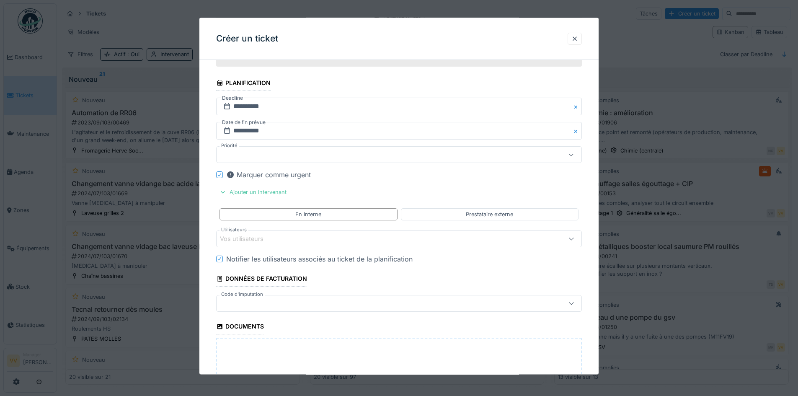
click at [306, 244] on div "Vos utilisateurs" at bounding box center [399, 238] width 366 height 17
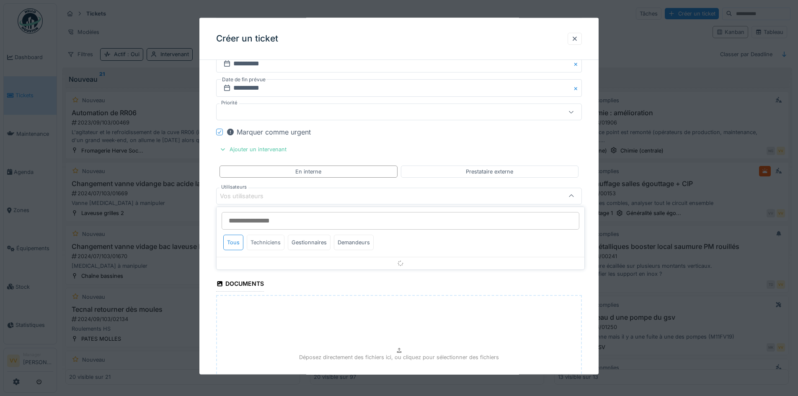
click at [264, 242] on div "Techniciens" at bounding box center [266, 242] width 38 height 15
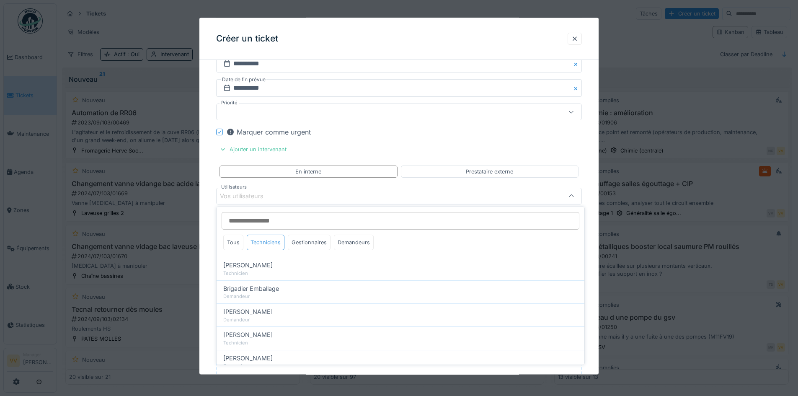
scroll to position [84, 0]
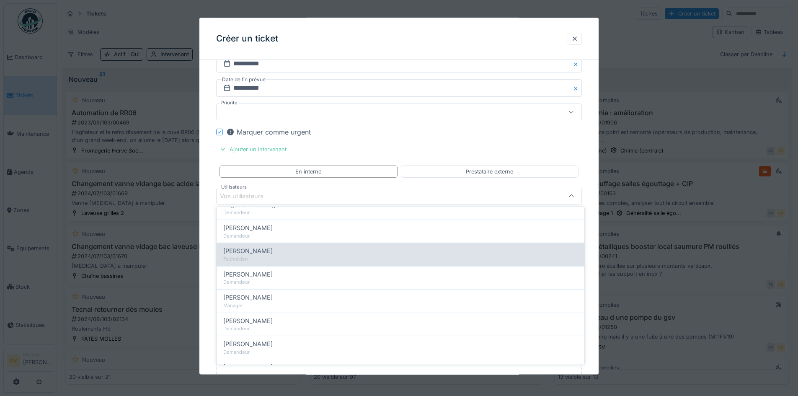
click at [264, 247] on span "Dan Ungureanu" at bounding box center [247, 250] width 49 height 9
type input "****"
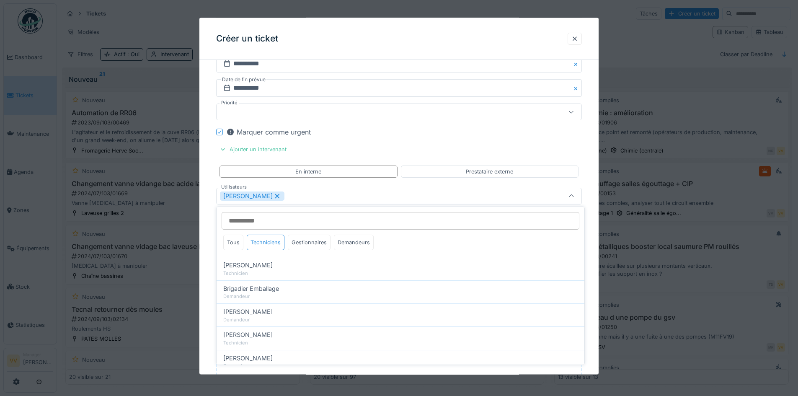
click at [430, 134] on div "Marquer comme urgent" at bounding box center [404, 132] width 356 height 10
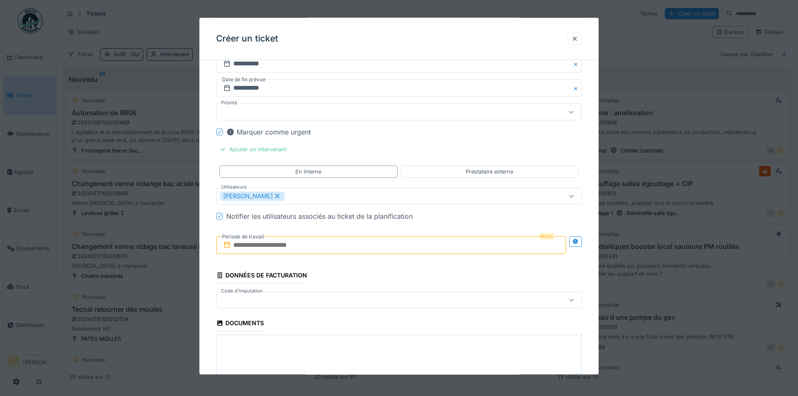
click at [304, 244] on input "text" at bounding box center [391, 245] width 350 height 18
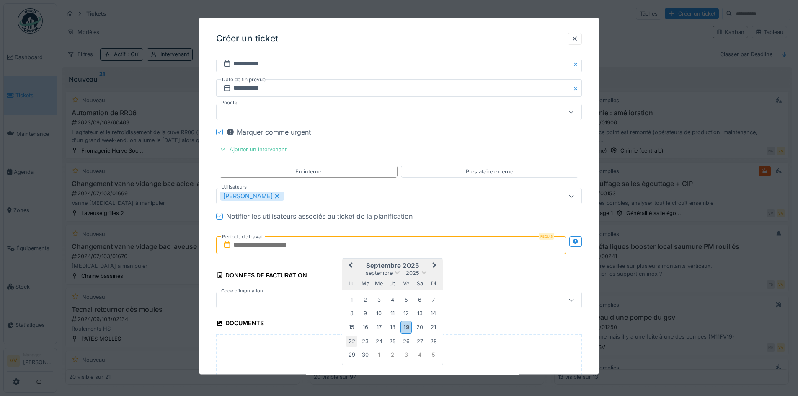
click at [353, 341] on div "22" at bounding box center [351, 340] width 11 height 11
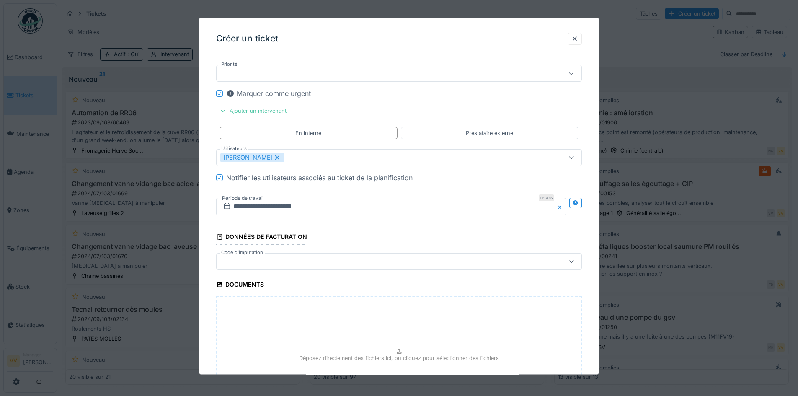
scroll to position [979, 0]
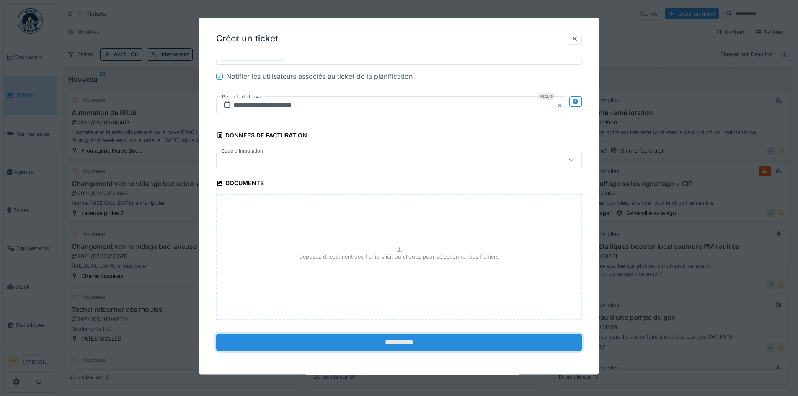
click at [391, 346] on input "**********" at bounding box center [399, 342] width 366 height 18
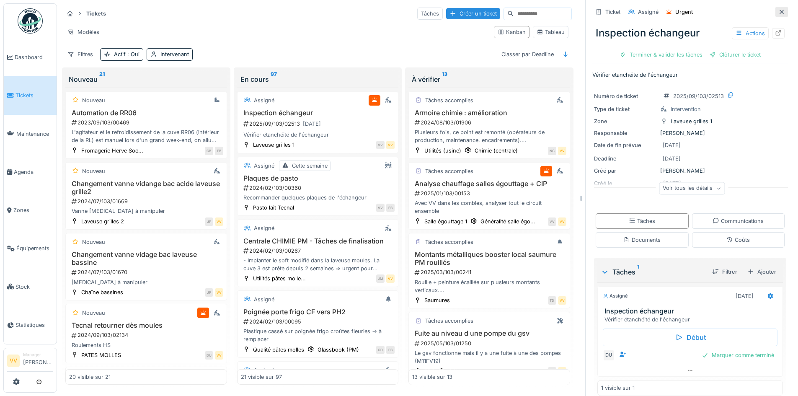
click at [780, 12] on icon at bounding box center [782, 12] width 4 height 4
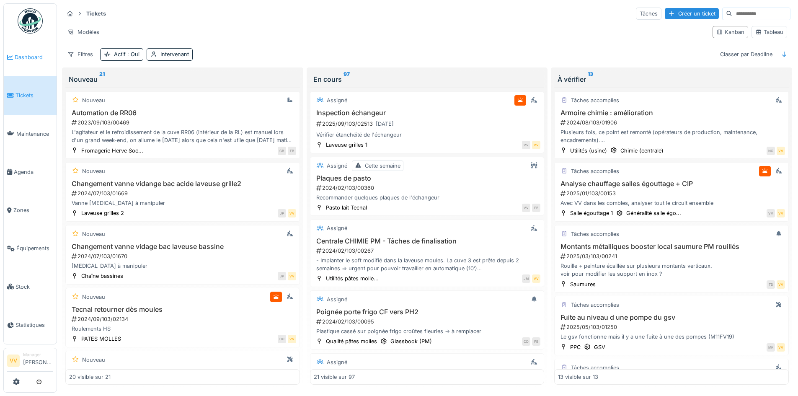
click at [18, 51] on link "Dashboard" at bounding box center [30, 57] width 53 height 38
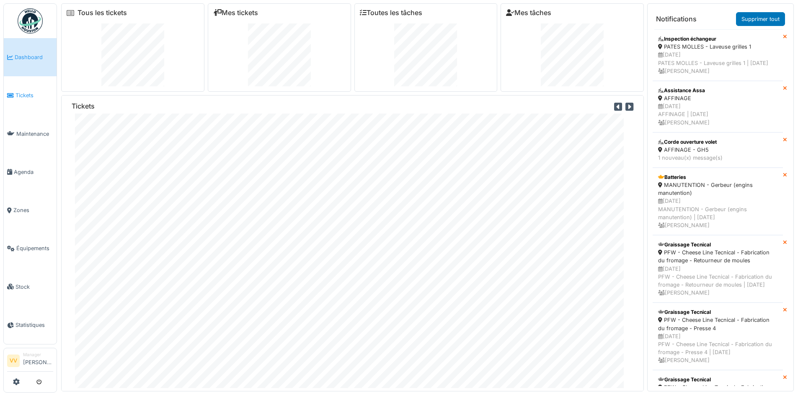
click at [15, 93] on span "Tickets" at bounding box center [34, 95] width 38 height 8
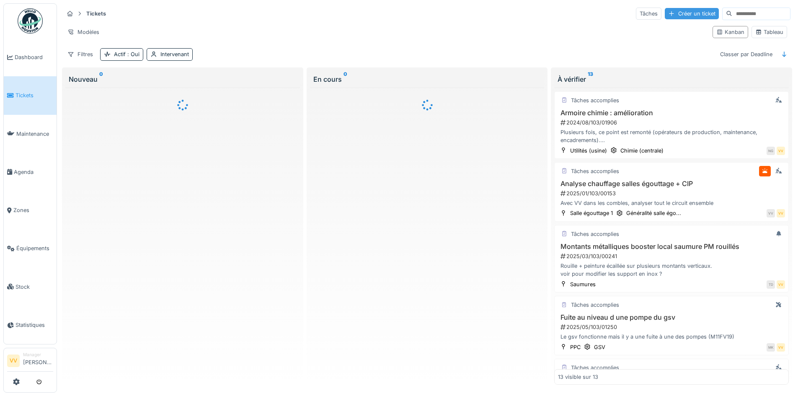
click at [665, 13] on div "Créer un ticket" at bounding box center [692, 13] width 54 height 11
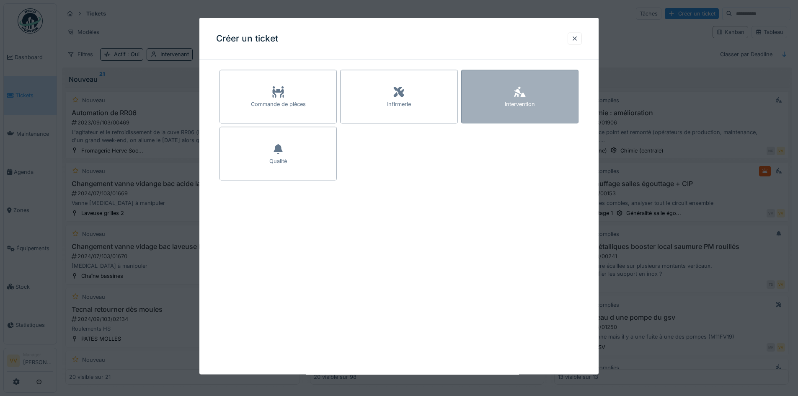
click at [529, 100] on div "Intervention" at bounding box center [520, 104] width 30 height 8
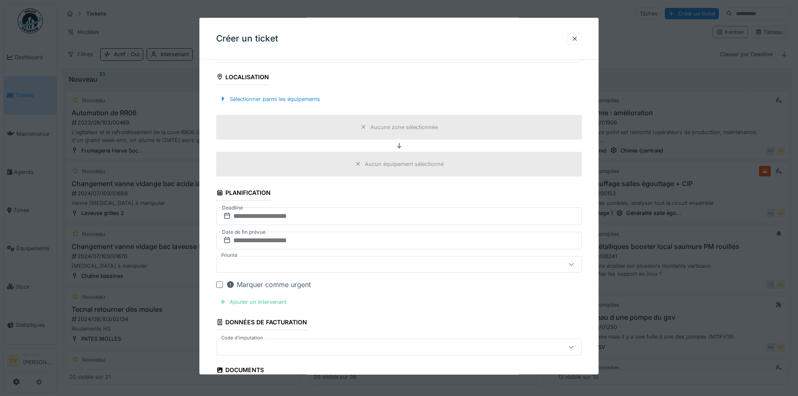
scroll to position [209, 0]
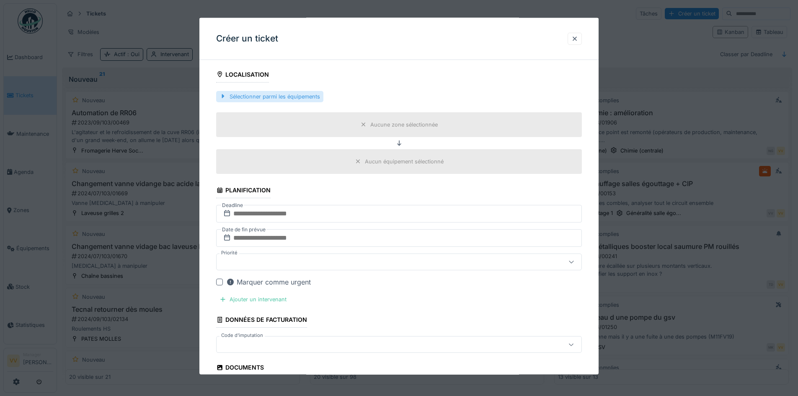
click at [232, 98] on div "Sélectionner parmi les équipements" at bounding box center [269, 95] width 107 height 11
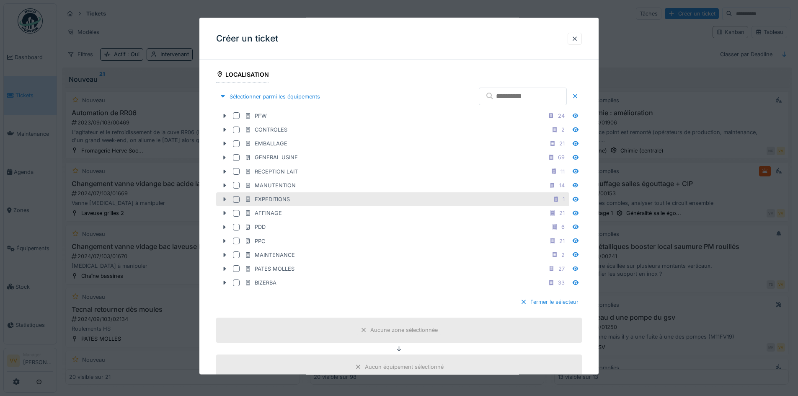
click at [225, 199] on icon at bounding box center [225, 199] width 3 height 4
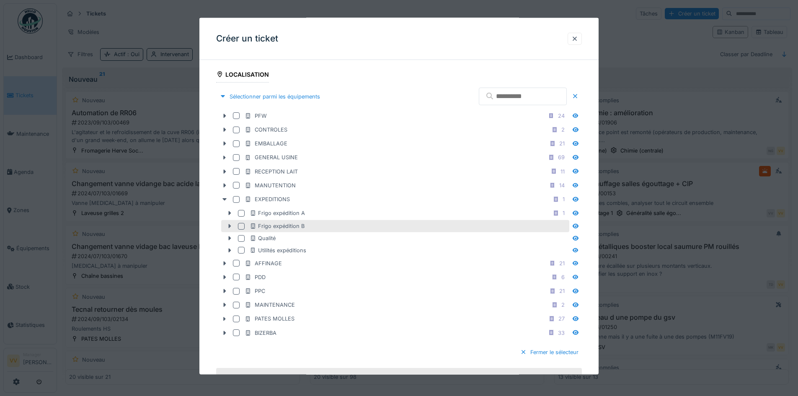
click at [231, 225] on icon at bounding box center [229, 225] width 7 height 5
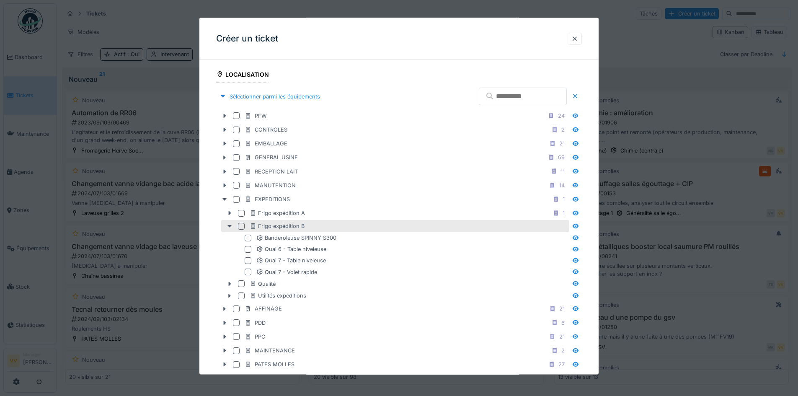
click at [240, 226] on div at bounding box center [241, 225] width 7 height 7
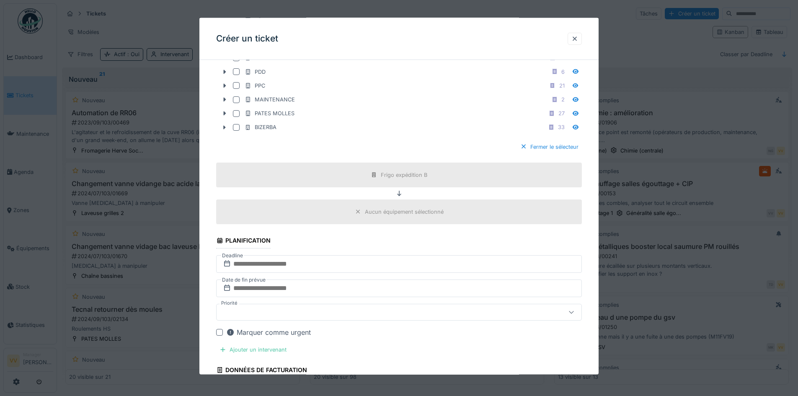
scroll to position [461, 0]
click at [313, 262] on input "text" at bounding box center [399, 264] width 366 height 18
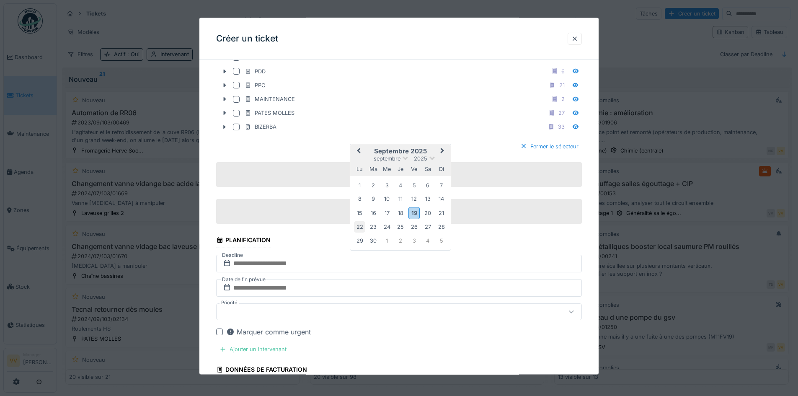
click at [356, 228] on div "22" at bounding box center [359, 226] width 11 height 11
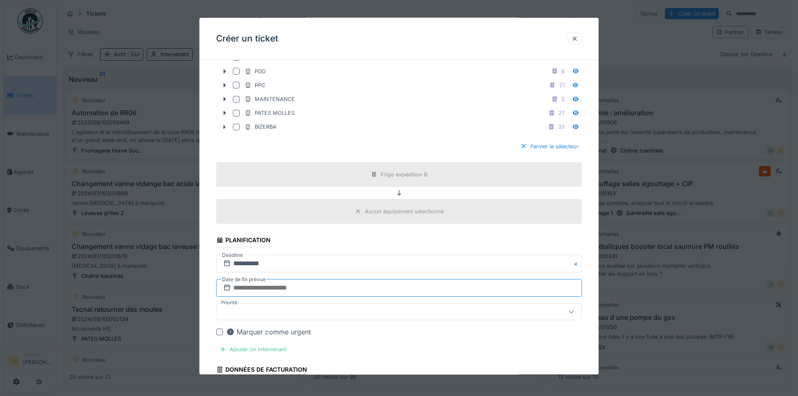
click at [302, 289] on input "text" at bounding box center [399, 288] width 366 height 18
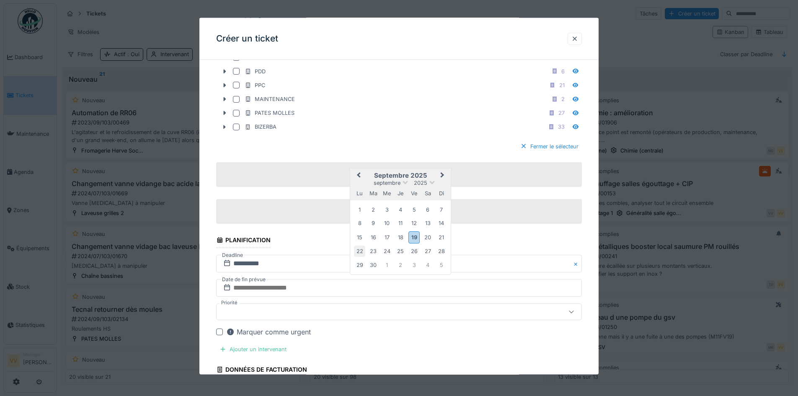
click at [359, 256] on div "22" at bounding box center [359, 250] width 11 height 11
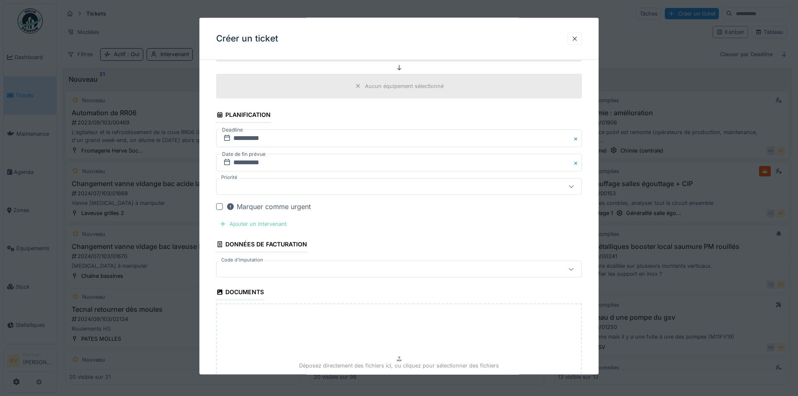
scroll to position [586, 0]
click at [243, 223] on div "Ajouter un intervenant" at bounding box center [253, 223] width 74 height 11
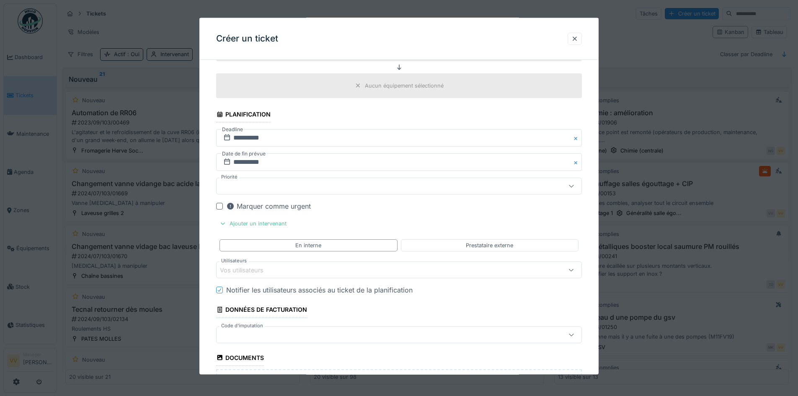
click at [271, 274] on div "Vos utilisateurs" at bounding box center [247, 269] width 55 height 9
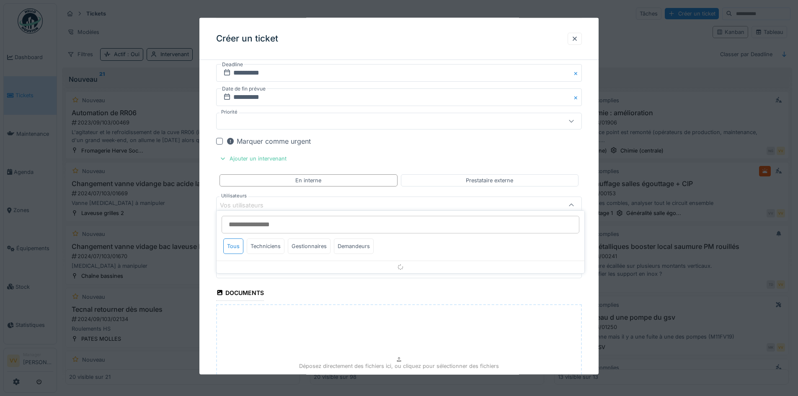
scroll to position [660, 0]
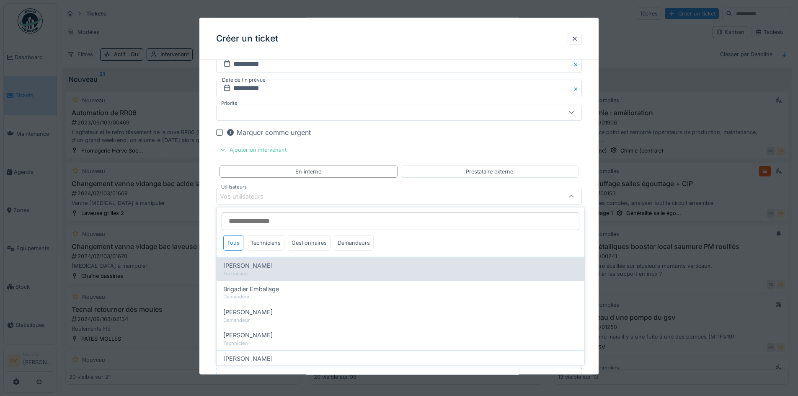
click at [266, 265] on span "Benjamin Bauwens" at bounding box center [247, 265] width 49 height 9
type input "*****"
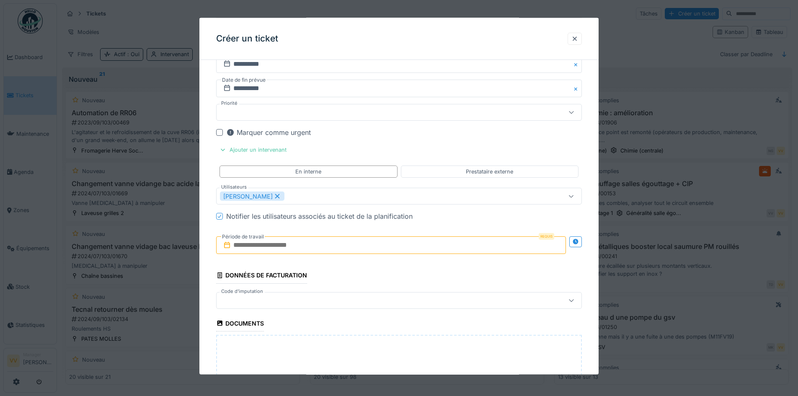
click at [254, 246] on input "text" at bounding box center [391, 245] width 350 height 18
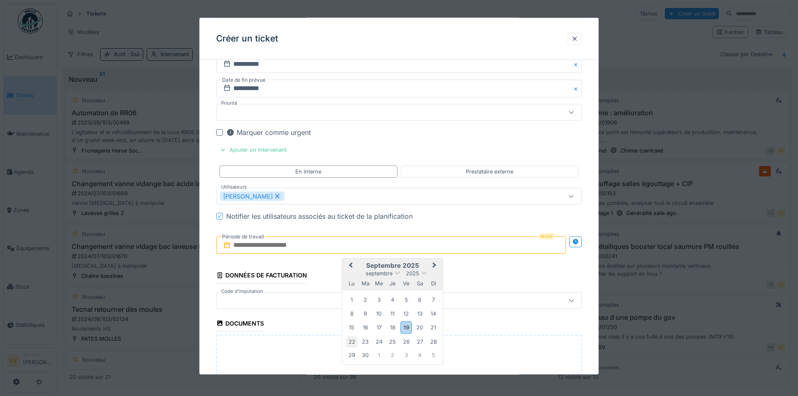
click at [350, 340] on div "22" at bounding box center [351, 341] width 11 height 11
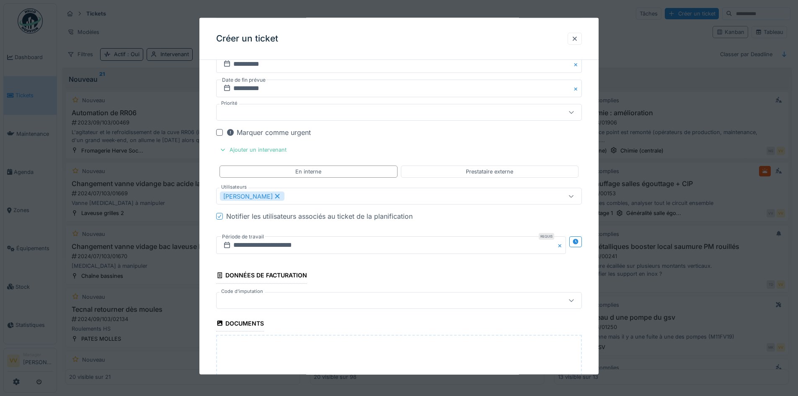
click at [298, 348] on div "Déposez directement des fichiers ici, ou cliquez pour sélectionner des fichiers" at bounding box center [399, 397] width 366 height 126
type input "**********"
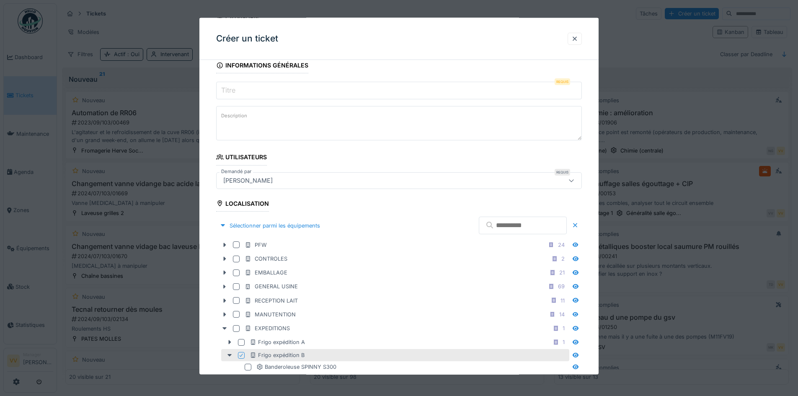
scroll to position [0, 0]
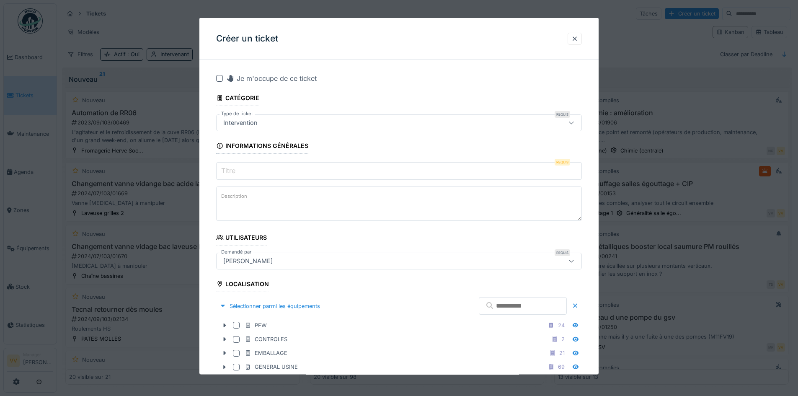
click at [267, 173] on input "Titre" at bounding box center [399, 171] width 366 height 18
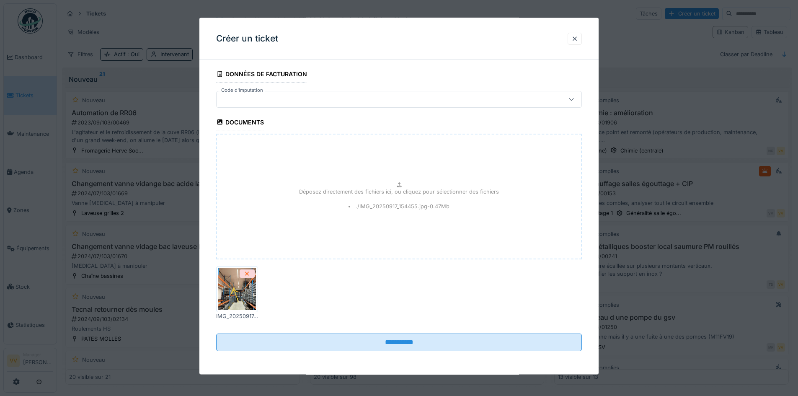
scroll to position [5, 0]
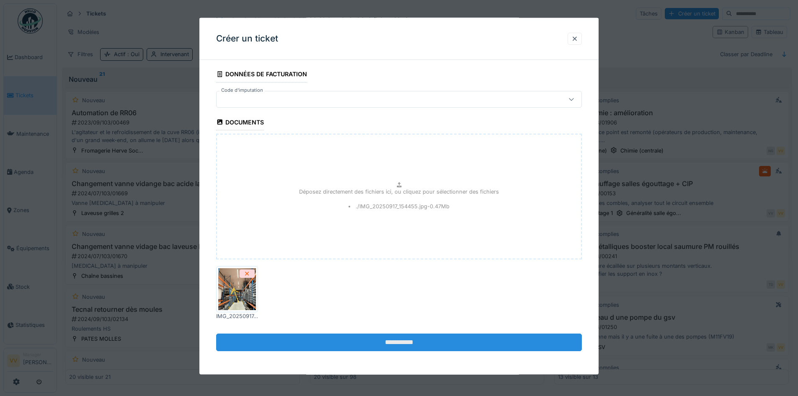
type input "**********"
click at [386, 349] on input "**********" at bounding box center [399, 342] width 366 height 18
drag, startPoint x: 382, startPoint y: 341, endPoint x: 387, endPoint y: 340, distance: 5.1
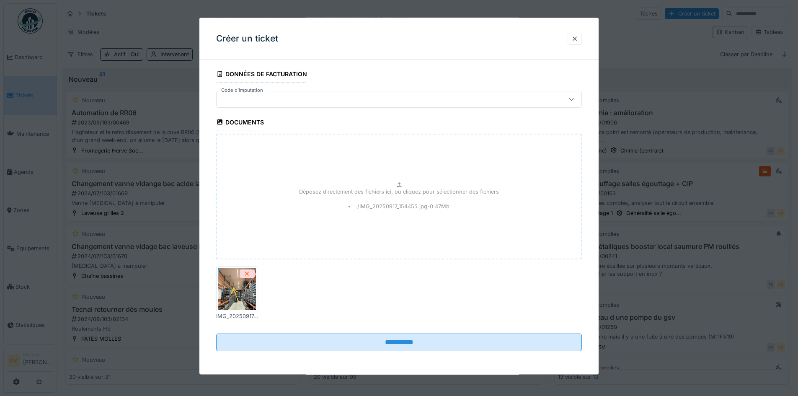
click at [387, 340] on div "**********" at bounding box center [398, 196] width 399 height 356
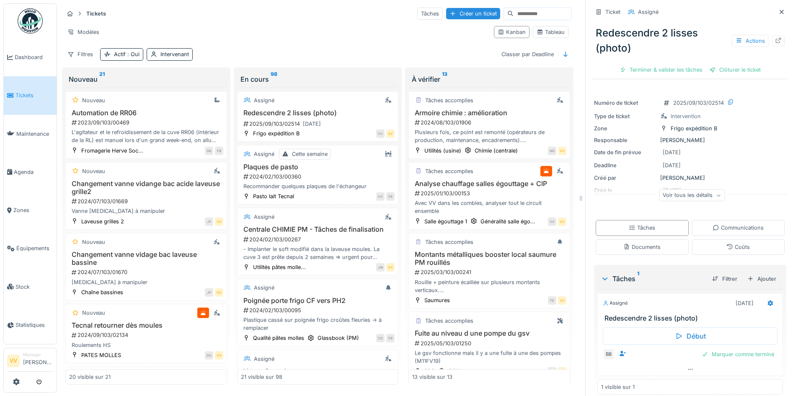
click at [20, 100] on link "Tickets" at bounding box center [30, 95] width 53 height 38
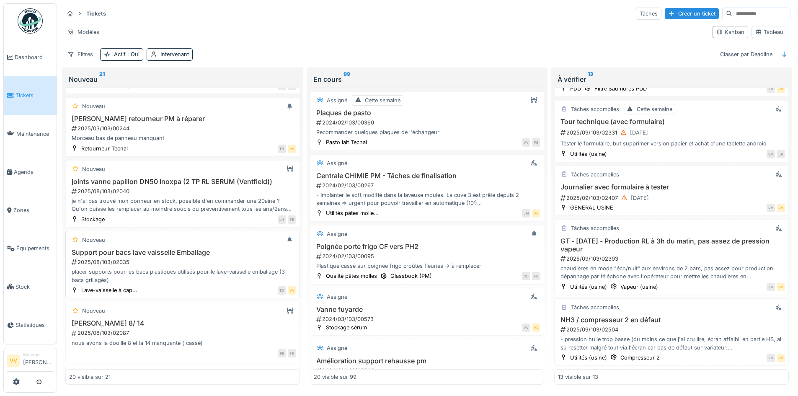
scroll to position [419, 0]
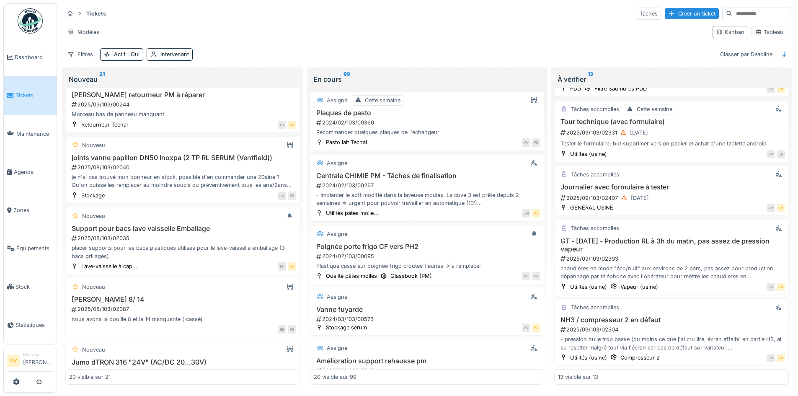
click at [738, 17] on input at bounding box center [761, 14] width 58 height 12
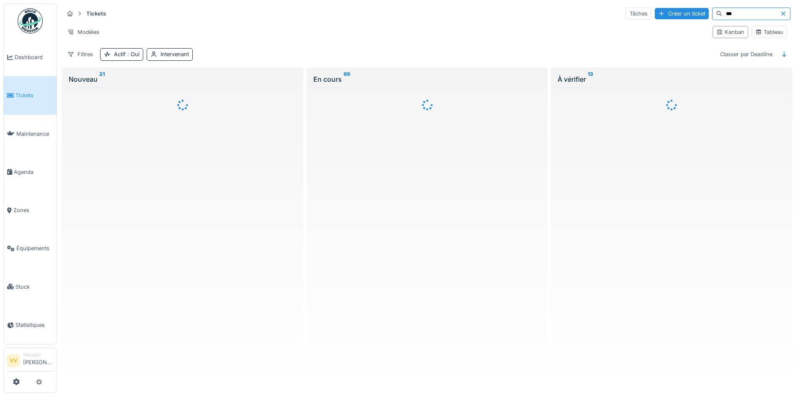
scroll to position [0, 0]
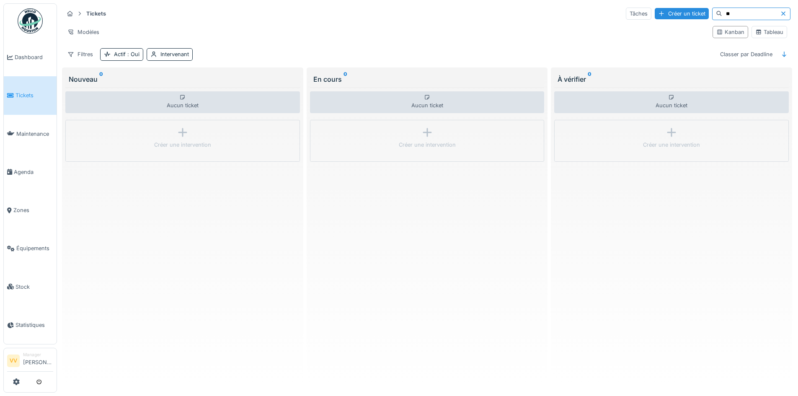
type input "*"
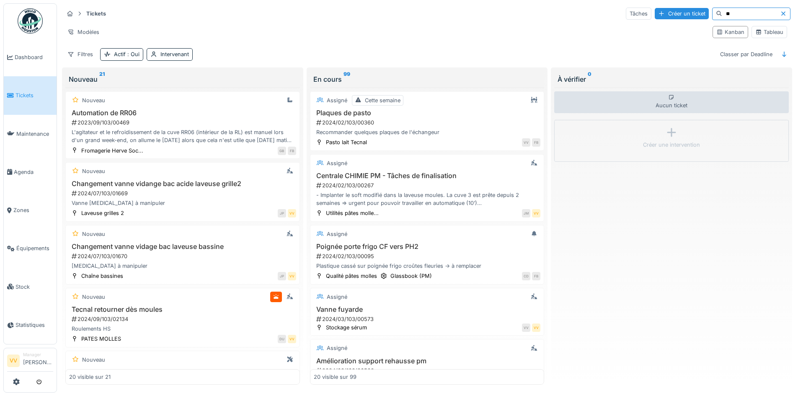
type input "*"
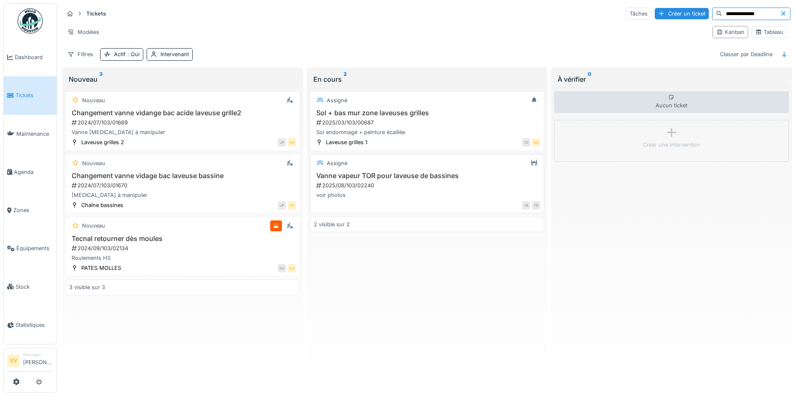
type input "**********"
click at [411, 183] on div "2025/08/103/02240" at bounding box center [427, 185] width 225 height 8
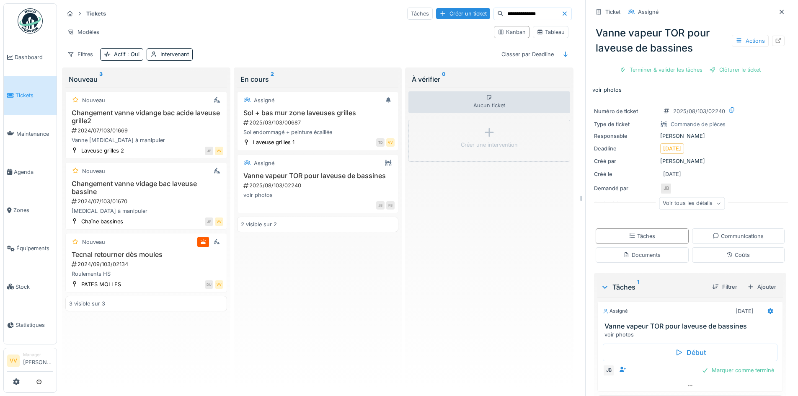
drag, startPoint x: 322, startPoint y: 336, endPoint x: 345, endPoint y: 293, distance: 48.7
click at [321, 336] on div "Assigné Sol + bas mur zone laveuses grilles 2025/03/103/00687 Sol endommagé + p…" at bounding box center [318, 236] width 162 height 297
click at [21, 91] on span "Tickets" at bounding box center [34, 95] width 38 height 8
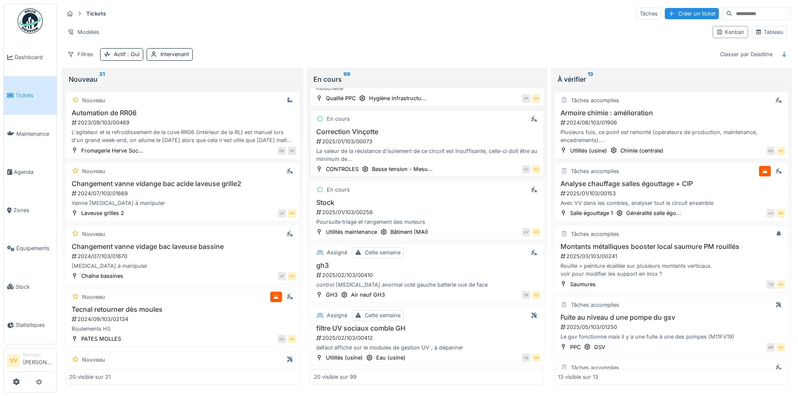
scroll to position [754, 0]
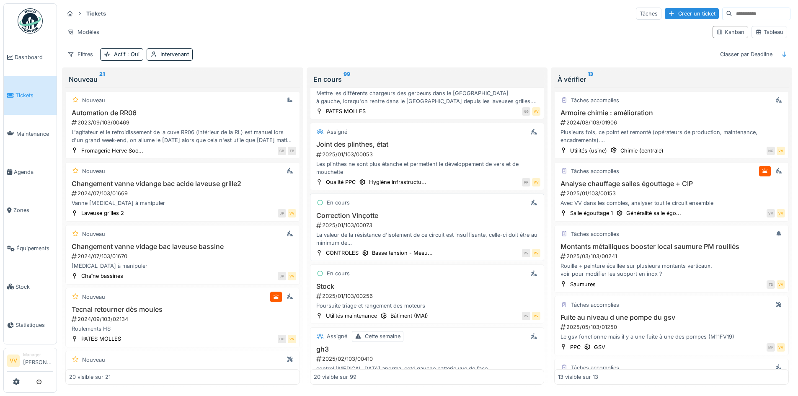
click at [447, 156] on div "2025/01/103/00053" at bounding box center [427, 154] width 225 height 8
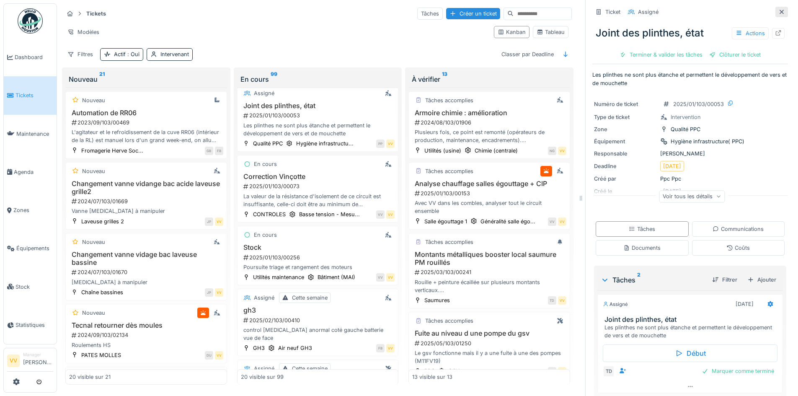
click at [775, 8] on div at bounding box center [781, 12] width 13 height 10
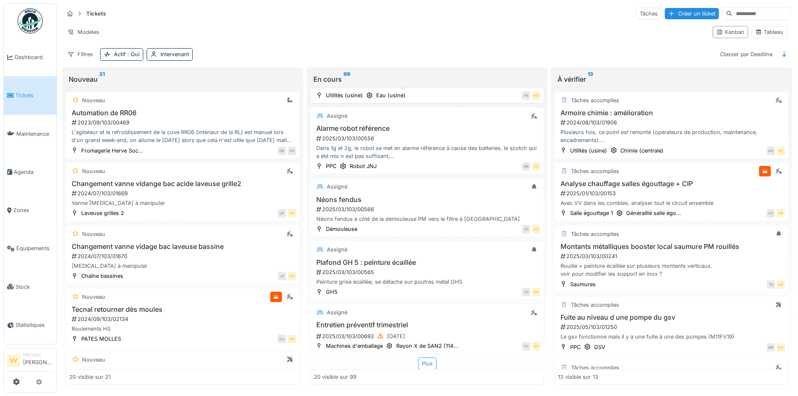
scroll to position [1059, 0]
click at [418, 357] on div "Plus" at bounding box center [427, 363] width 18 height 12
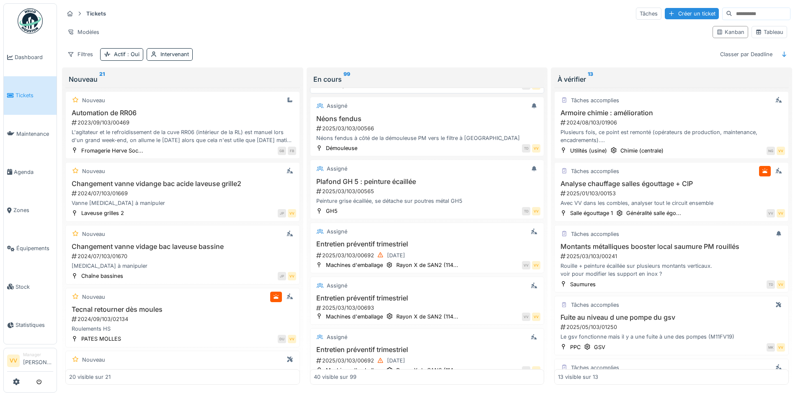
scroll to position [1142, 0]
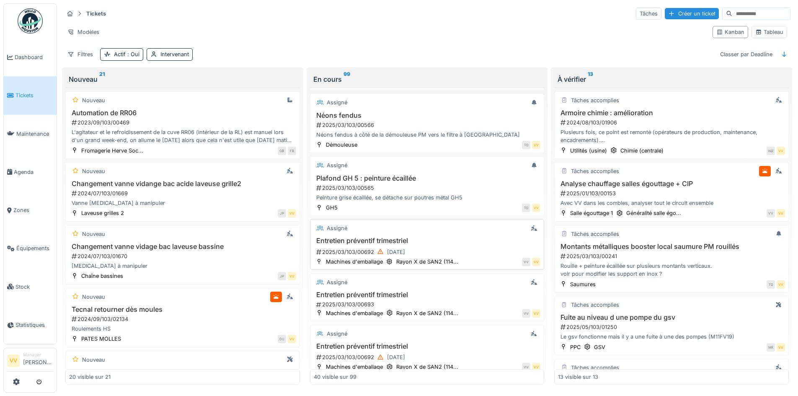
click at [464, 237] on h3 "Entretien préventif trimestriel" at bounding box center [427, 241] width 227 height 8
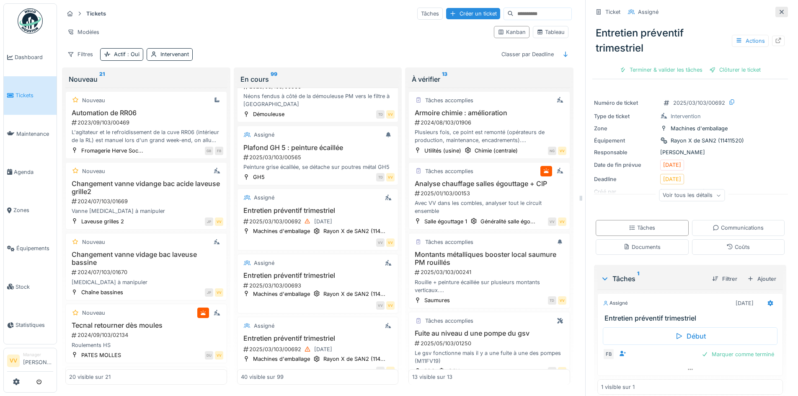
click at [778, 10] on icon at bounding box center [781, 11] width 7 height 5
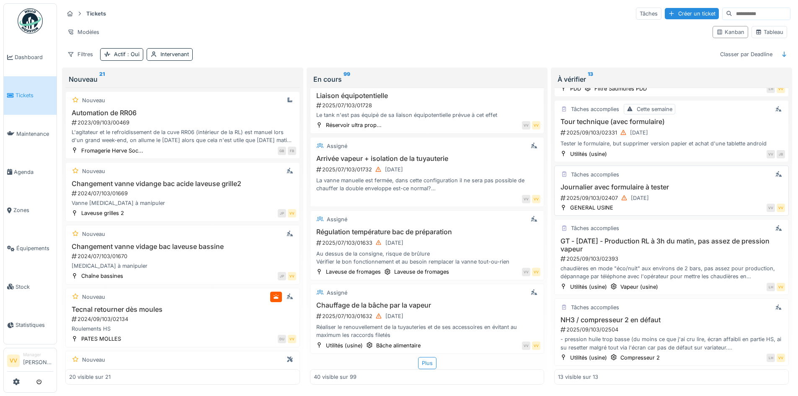
scroll to position [5, 0]
click at [656, 328] on div "2025/09/103/02504" at bounding box center [672, 329] width 225 height 8
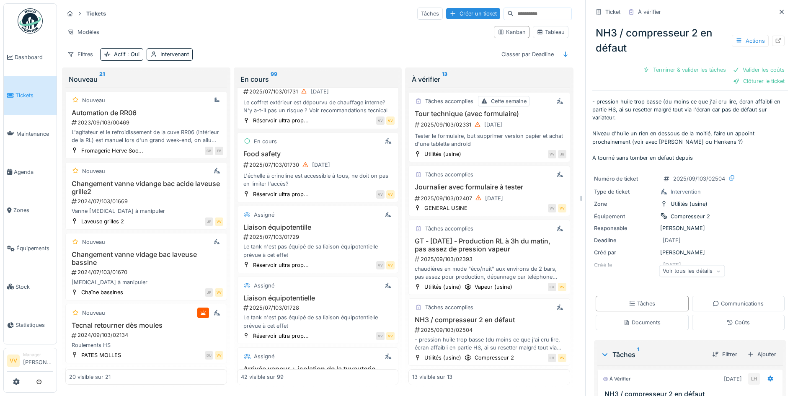
scroll to position [2757, 0]
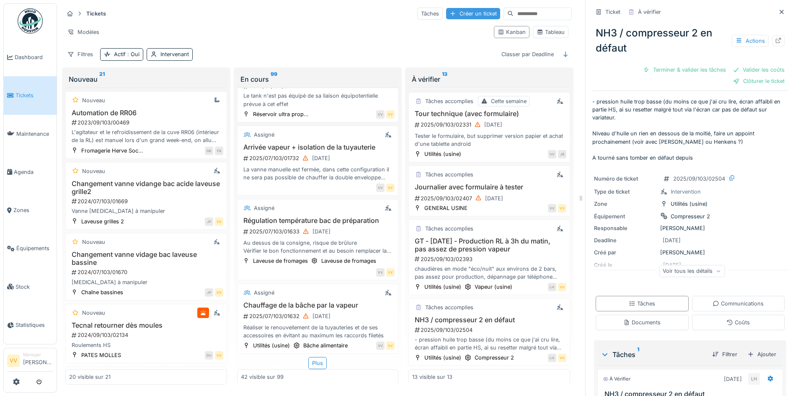
click at [449, 8] on div "Créer un ticket" at bounding box center [473, 13] width 54 height 11
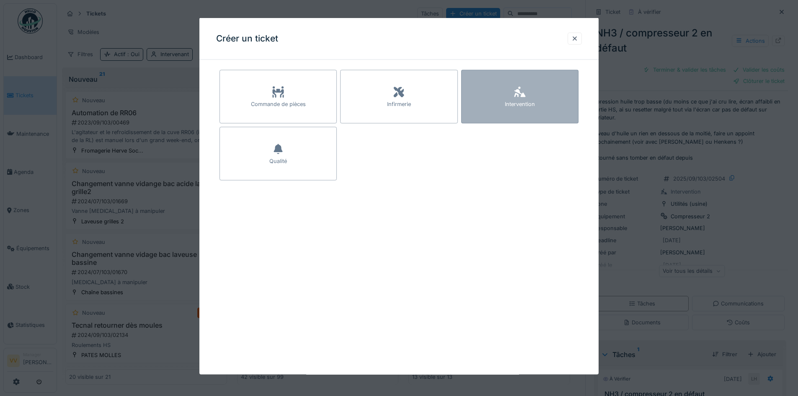
click at [519, 100] on div "Intervention" at bounding box center [520, 104] width 30 height 8
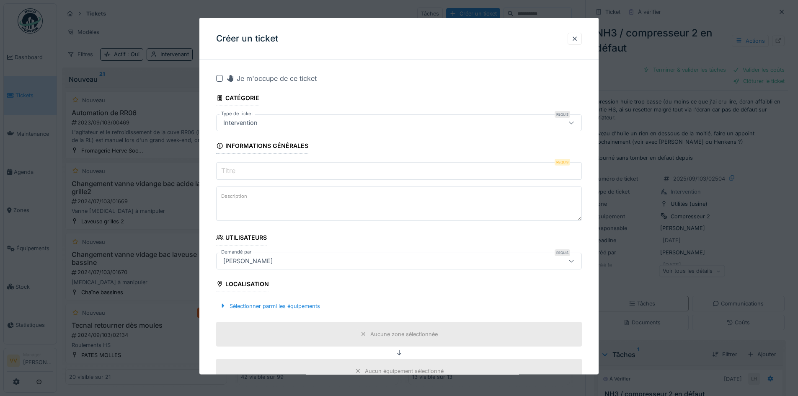
click at [271, 172] on input "Titre" at bounding box center [399, 171] width 366 height 18
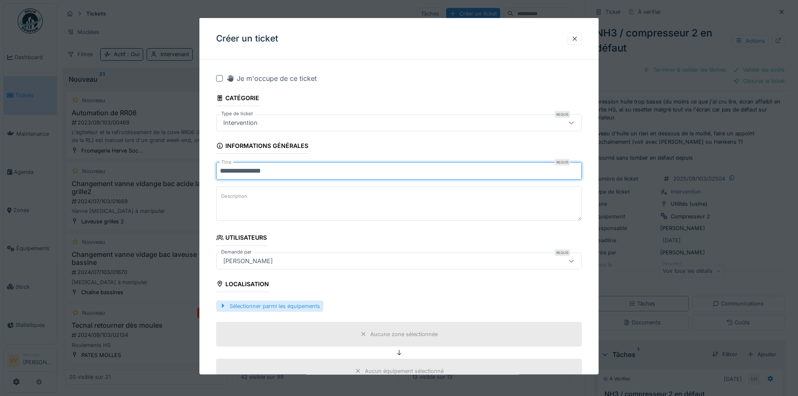
type input "**********"
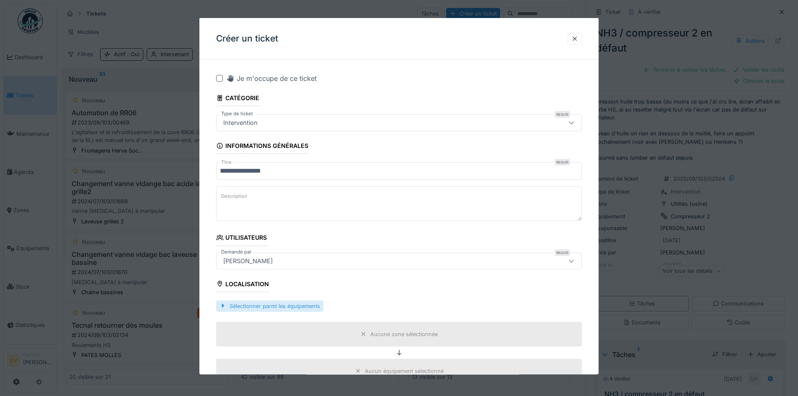
click at [269, 308] on div "Sélectionner parmi les équipements" at bounding box center [269, 305] width 107 height 11
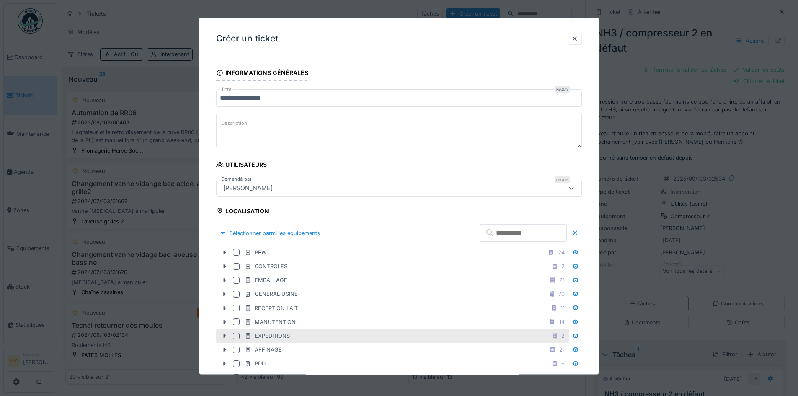
scroll to position [209, 0]
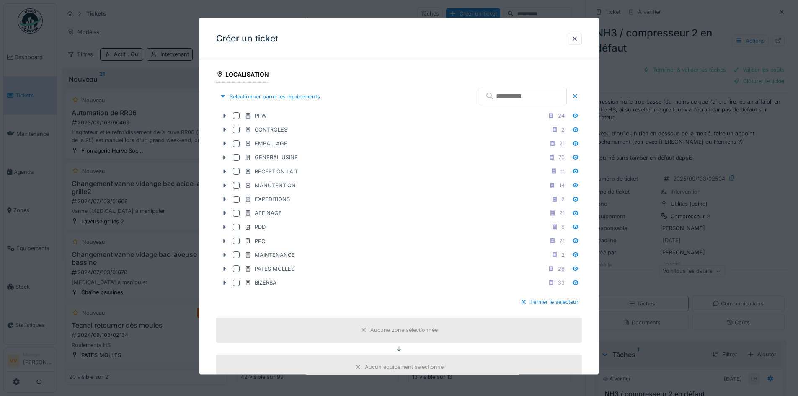
click at [488, 94] on input "text" at bounding box center [523, 97] width 88 height 18
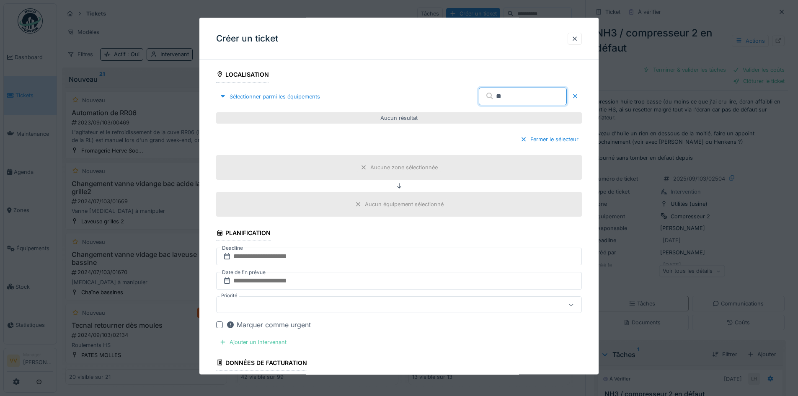
type input "*"
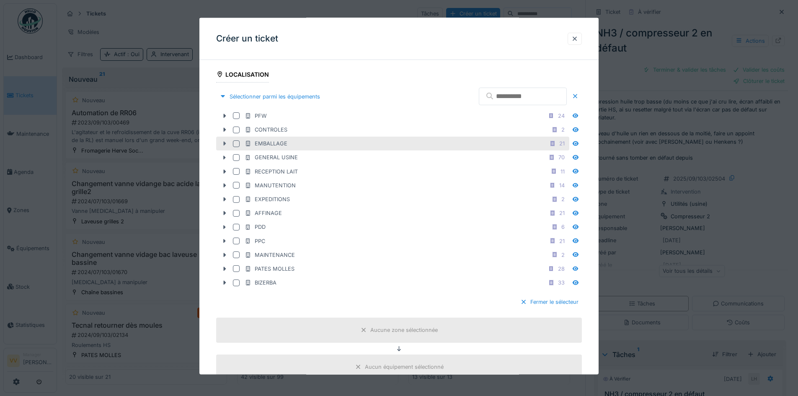
click at [225, 145] on icon at bounding box center [225, 143] width 3 height 4
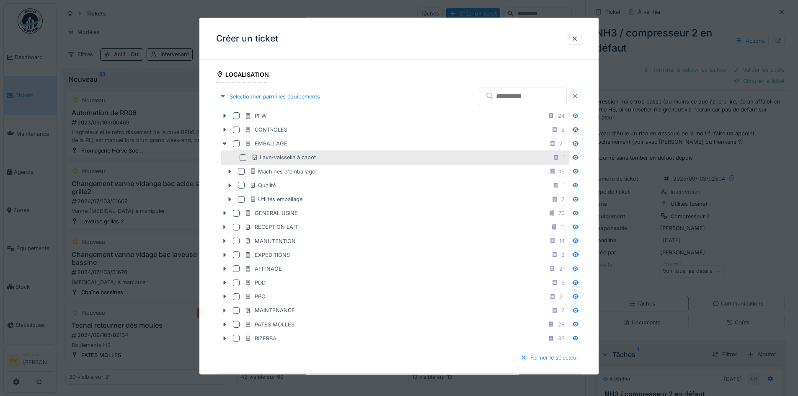
click at [241, 158] on div at bounding box center [243, 157] width 7 height 7
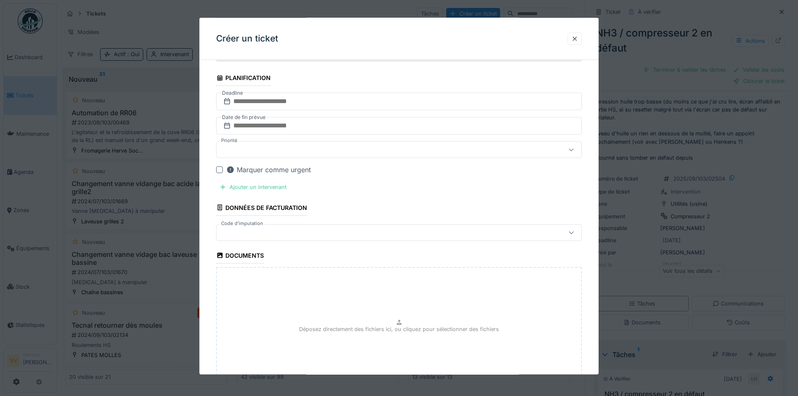
scroll to position [586, 0]
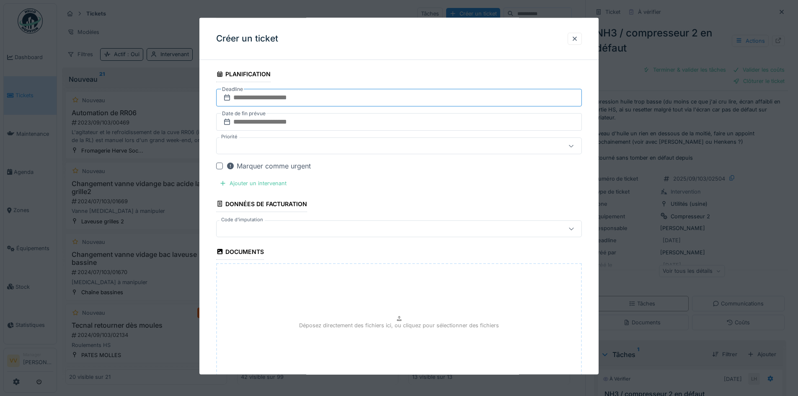
click at [362, 97] on input "text" at bounding box center [399, 98] width 366 height 18
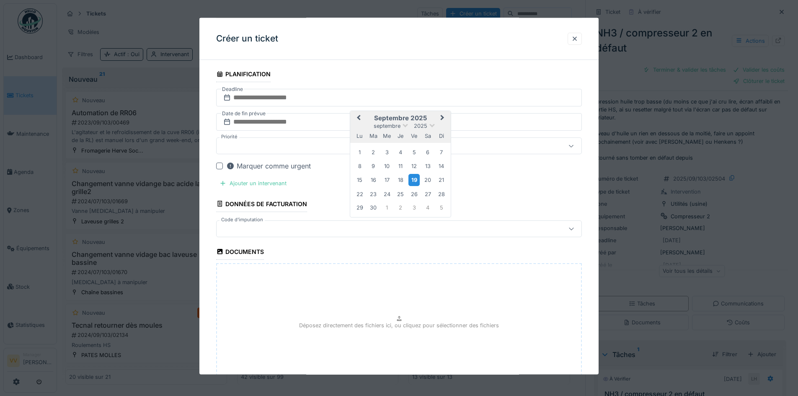
click at [413, 179] on div "19" at bounding box center [413, 180] width 11 height 12
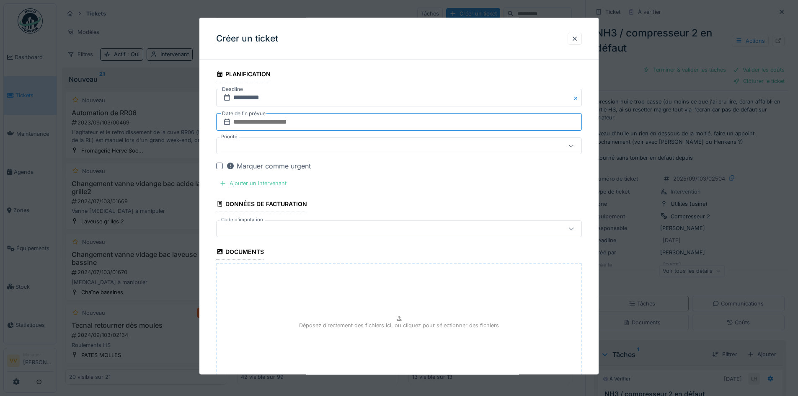
click at [345, 119] on input "text" at bounding box center [399, 122] width 366 height 18
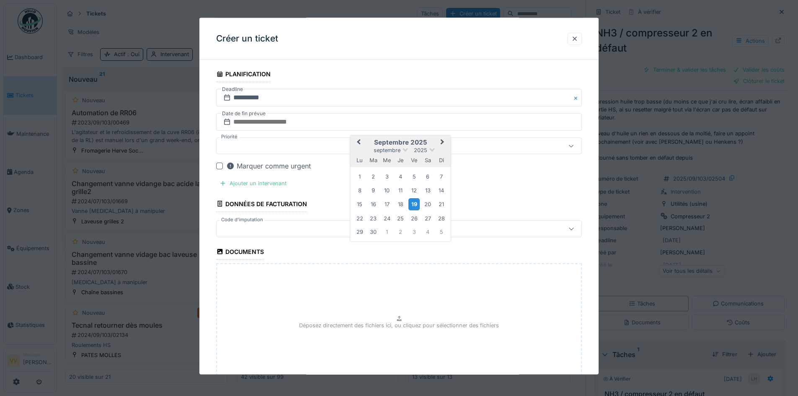
click at [412, 203] on div "19" at bounding box center [413, 204] width 11 height 12
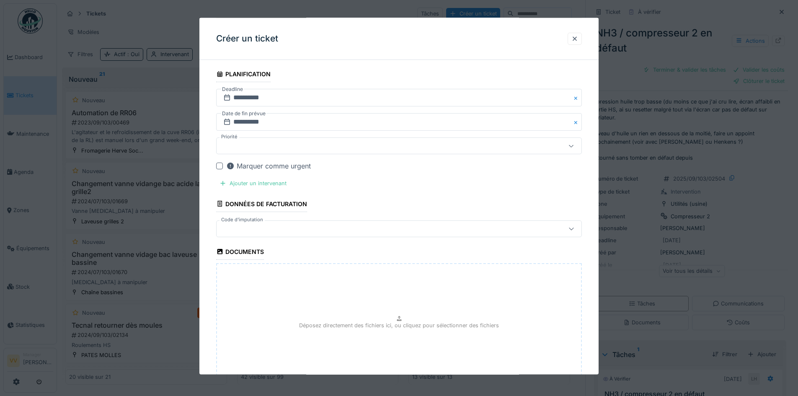
click at [331, 141] on div at bounding box center [377, 145] width 315 height 9
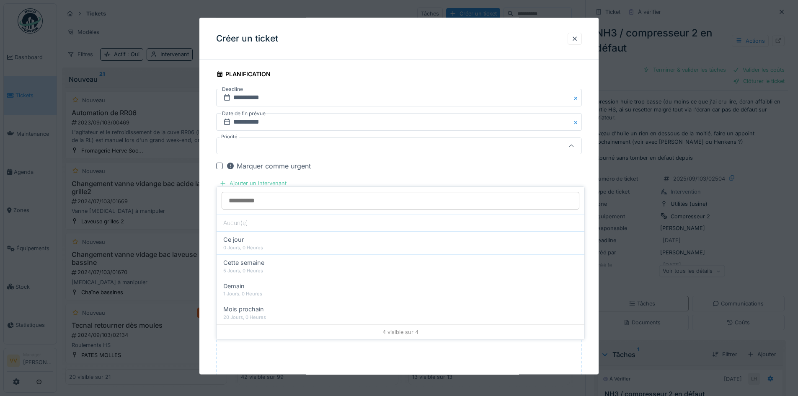
scroll to position [536, 0]
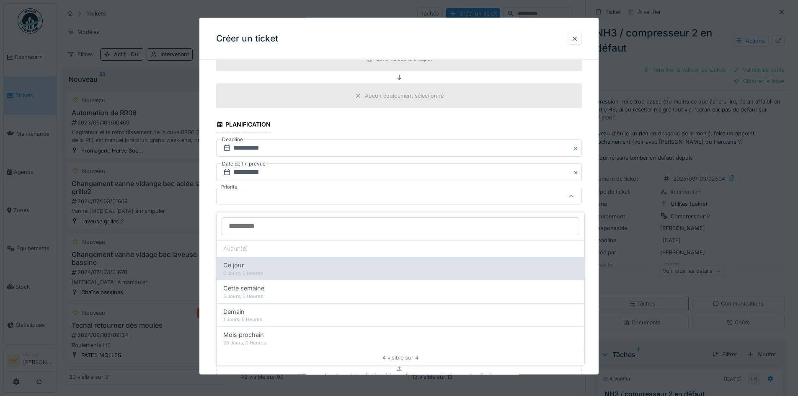
click at [283, 263] on div "Ce jour" at bounding box center [400, 265] width 354 height 9
type input "**"
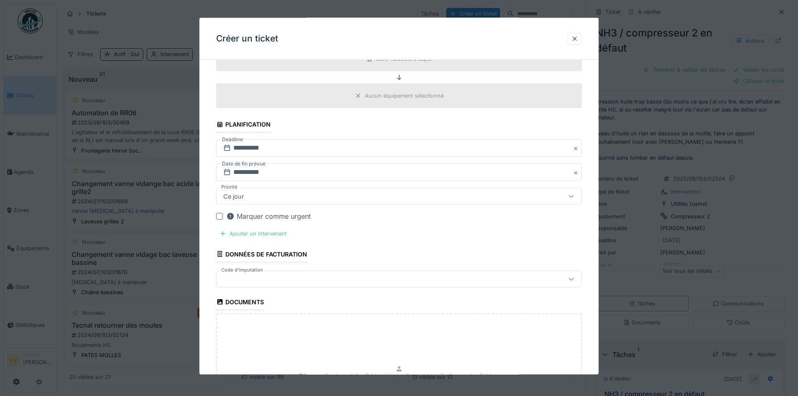
click at [217, 216] on div at bounding box center [219, 216] width 7 height 7
click at [239, 236] on div "Ajouter un intervenant" at bounding box center [253, 233] width 74 height 11
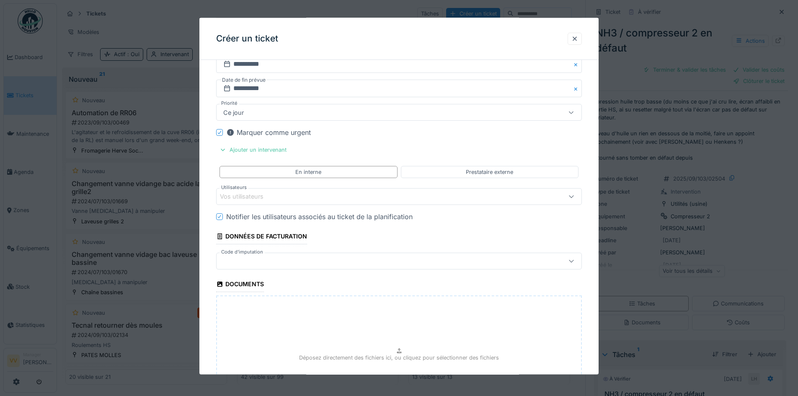
click at [273, 191] on div "Vos utilisateurs" at bounding box center [399, 196] width 366 height 17
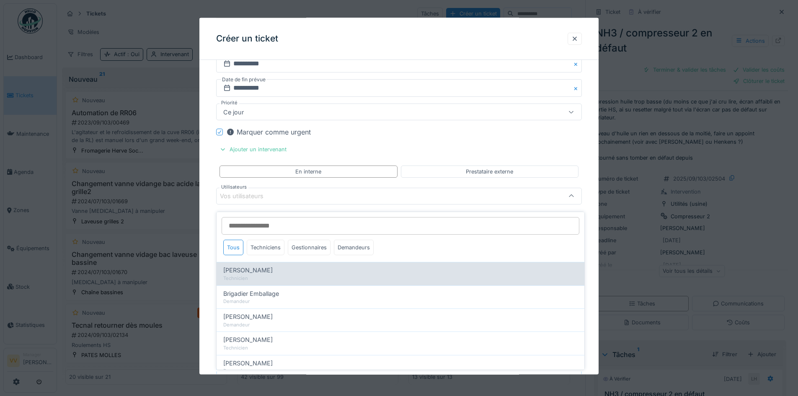
scroll to position [168, 0]
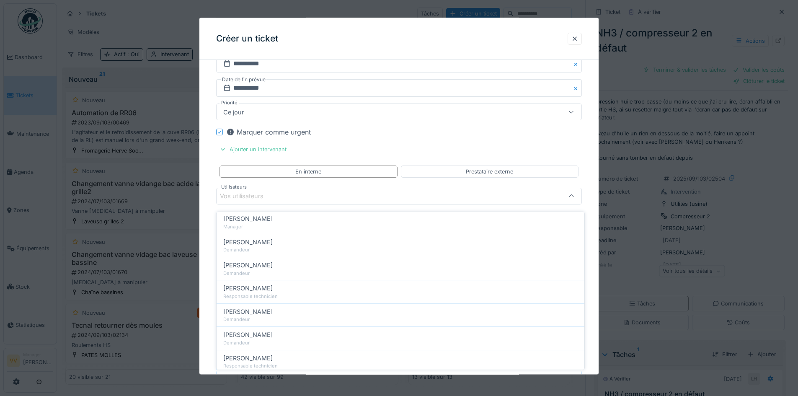
click at [274, 286] on div "Julien Bebronne" at bounding box center [400, 288] width 354 height 9
type input "****"
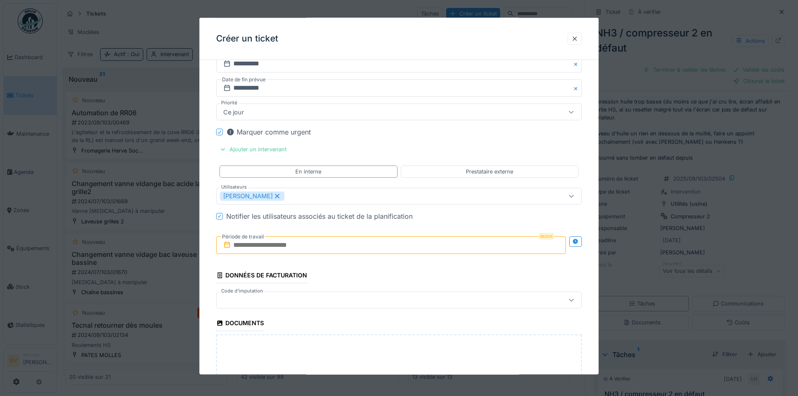
click at [275, 196] on icon at bounding box center [277, 196] width 5 height 5
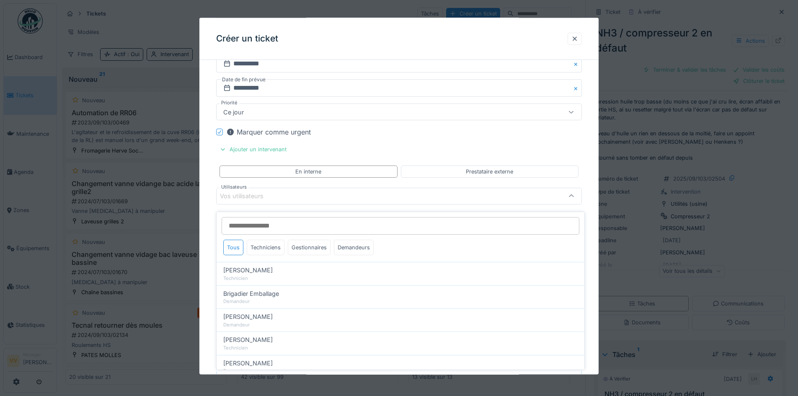
click at [280, 224] on input "Utilisateurs" at bounding box center [401, 226] width 358 height 18
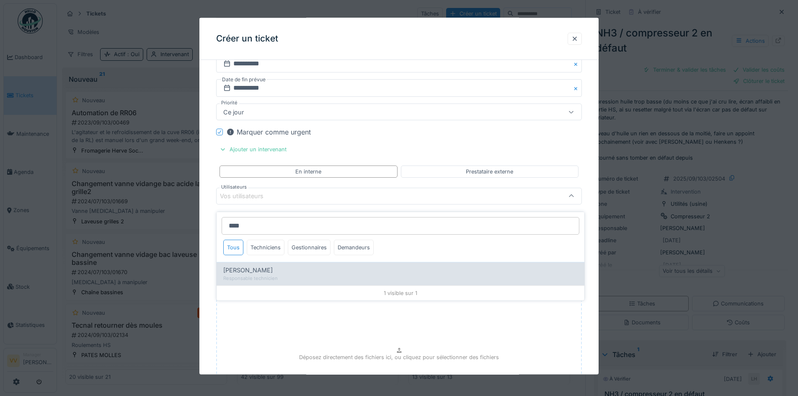
type input "****"
click at [283, 275] on div "Responsable technicien" at bounding box center [400, 278] width 354 height 7
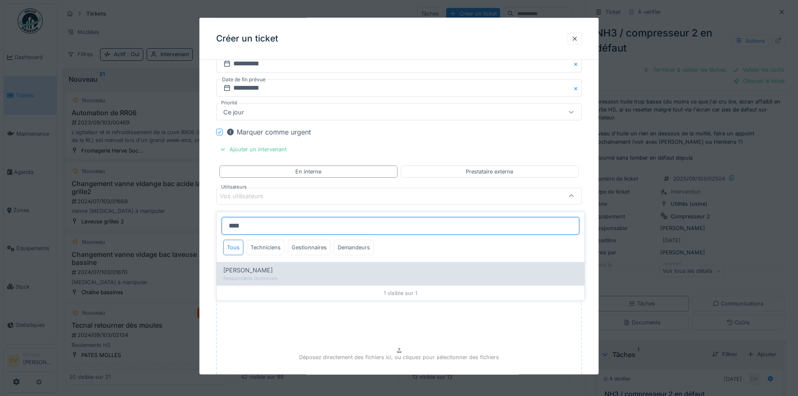
type input "*****"
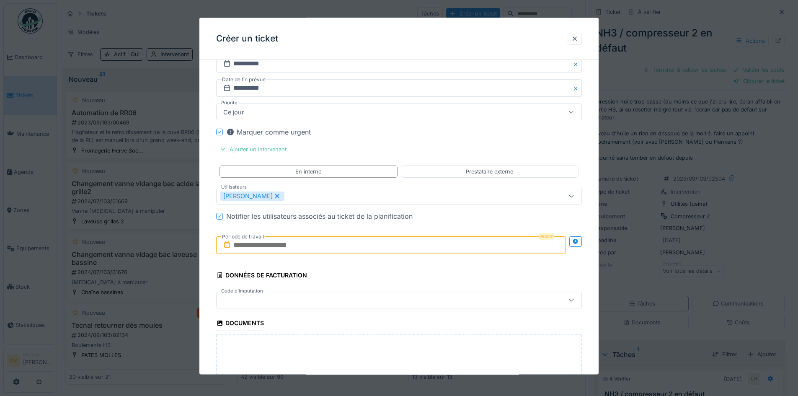
click at [370, 244] on input "text" at bounding box center [391, 245] width 350 height 18
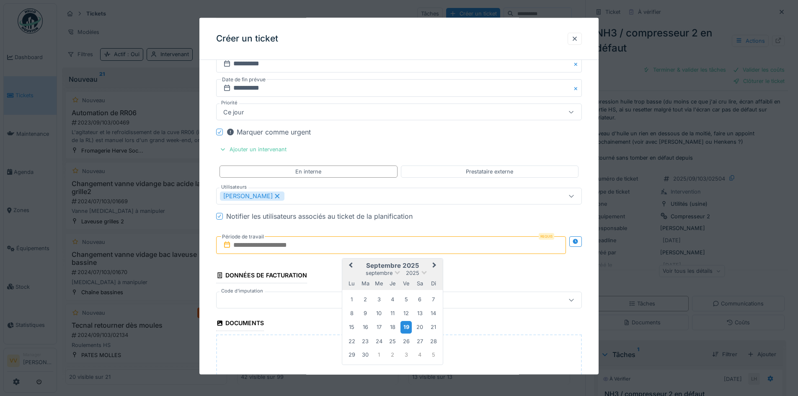
click at [408, 325] on div "19" at bounding box center [405, 327] width 11 height 12
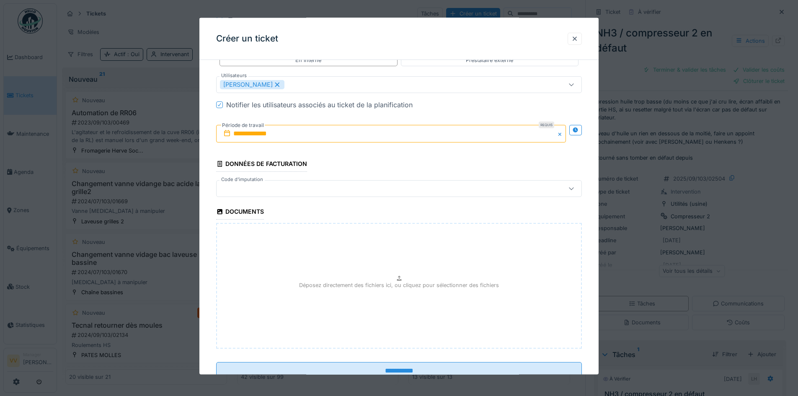
scroll to position [760, 0]
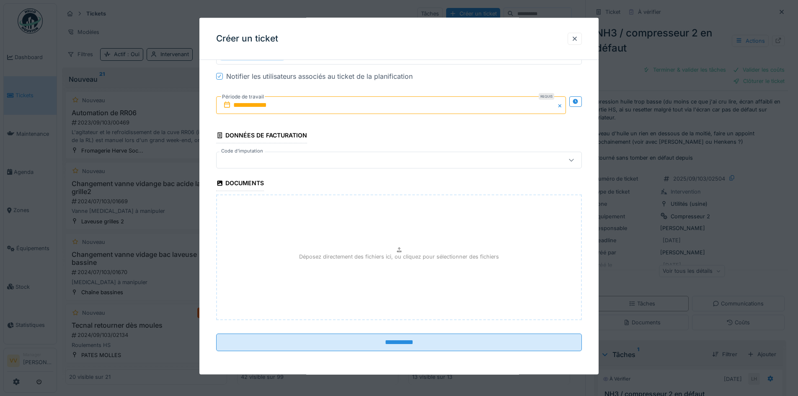
click at [377, 263] on div "Déposez directement des fichiers ici, ou cliquez pour sélectionner des fichiers" at bounding box center [399, 257] width 366 height 126
type input "**********"
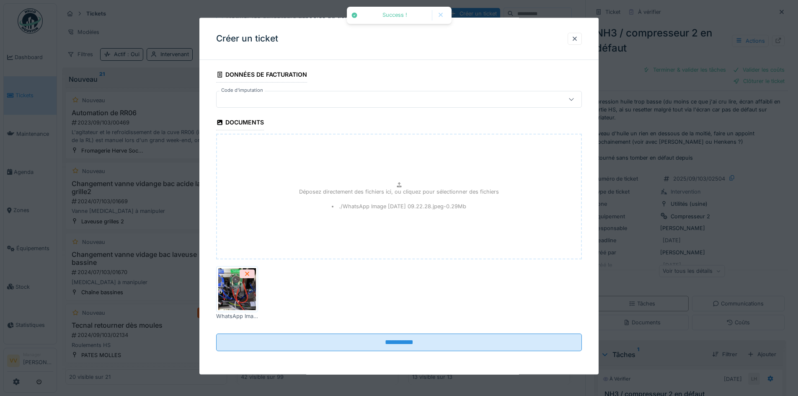
scroll to position [6, 0]
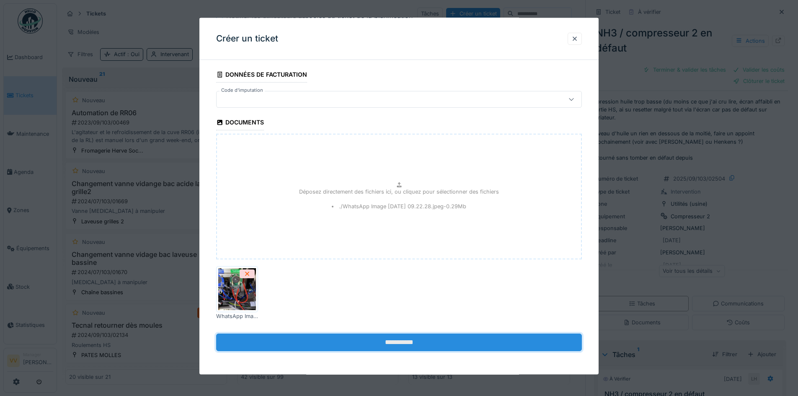
click at [416, 338] on input "**********" at bounding box center [399, 342] width 366 height 18
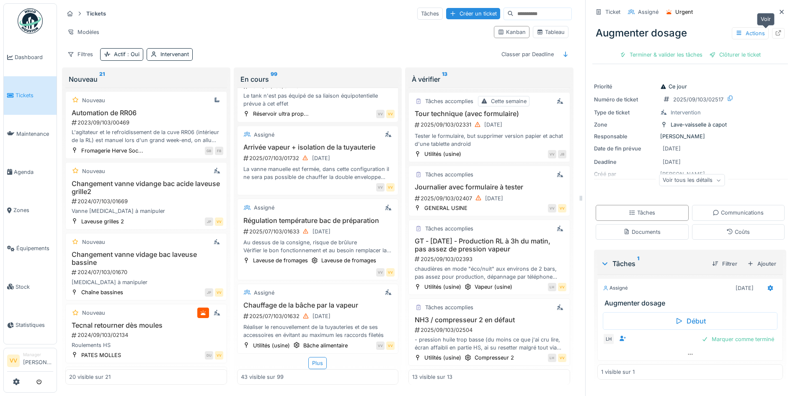
click at [775, 30] on icon at bounding box center [778, 32] width 7 height 5
click at [34, 51] on link "Dashboard" at bounding box center [30, 57] width 53 height 38
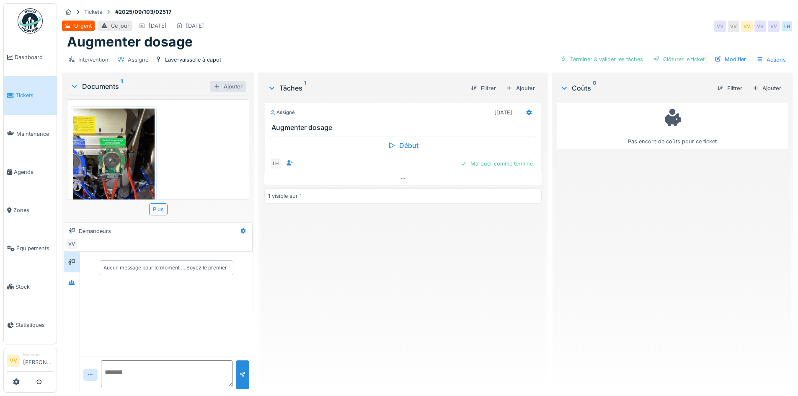
click at [238, 89] on div "Ajouter" at bounding box center [228, 86] width 36 height 11
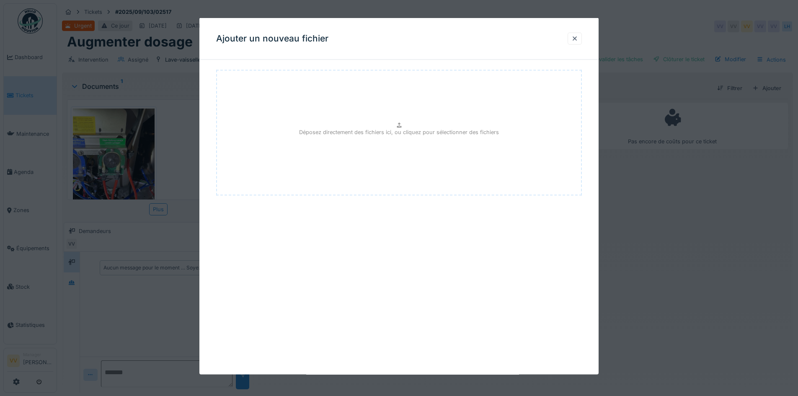
click at [560, 139] on div "Déposez directement des fichiers ici, ou cliquez pour sélectionner des fichiers" at bounding box center [399, 133] width 366 height 126
type input "**********"
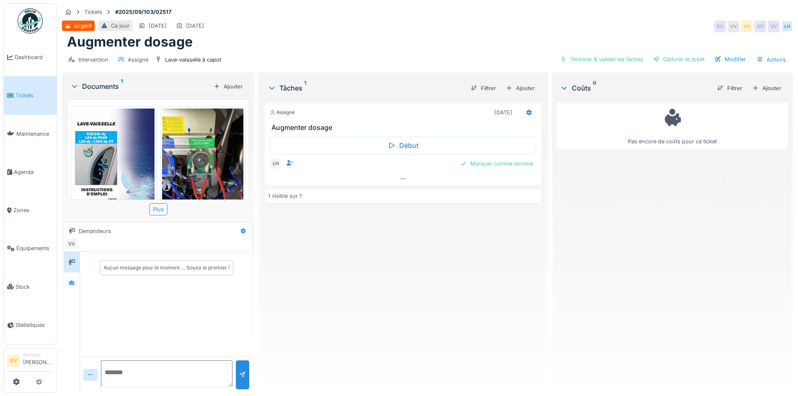
click at [681, 260] on div "Pas encore de coûts pour ce ticket" at bounding box center [672, 242] width 231 height 287
click at [343, 315] on div "Assigné [DATE] Augmenter dosage Début LH Marquer comme terminé 1 visible sur 1" at bounding box center [402, 242] width 277 height 287
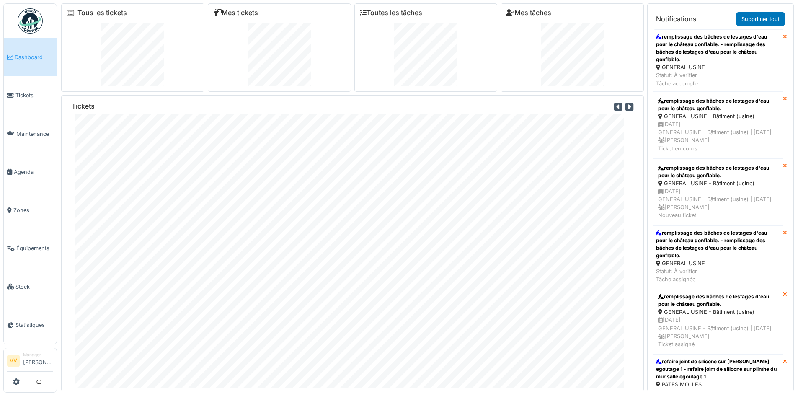
click at [22, 53] on span "Dashboard" at bounding box center [34, 57] width 39 height 8
click at [698, 58] on div "remplissage des bâches de lestages d'eau pour le château gonflable. - remplissa…" at bounding box center [718, 48] width 124 height 30
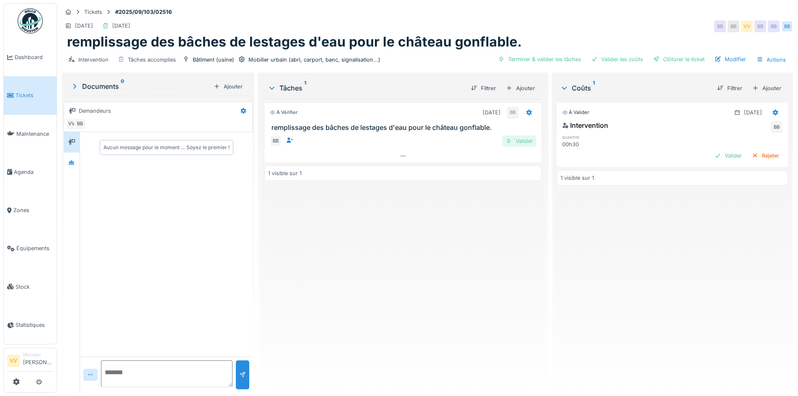
click at [519, 139] on div "Valider" at bounding box center [519, 140] width 34 height 11
click at [711, 157] on div "Valider" at bounding box center [728, 155] width 34 height 11
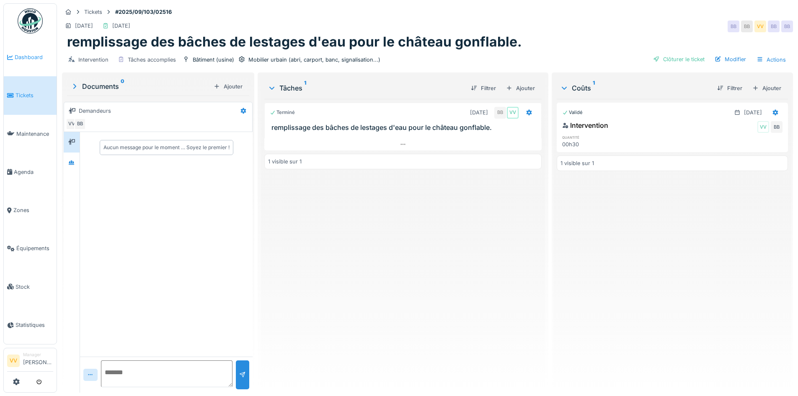
click at [25, 59] on span "Dashboard" at bounding box center [34, 57] width 39 height 8
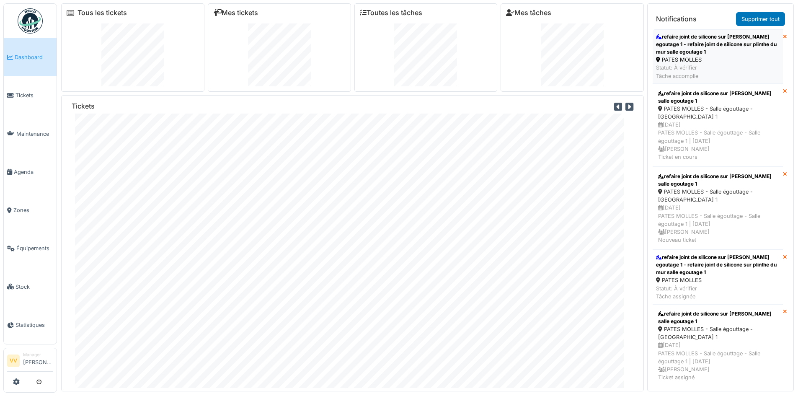
click at [710, 52] on div "refaire joint de silicone sur [PERSON_NAME] egoutage 1 - refaire joint de silic…" at bounding box center [718, 44] width 124 height 23
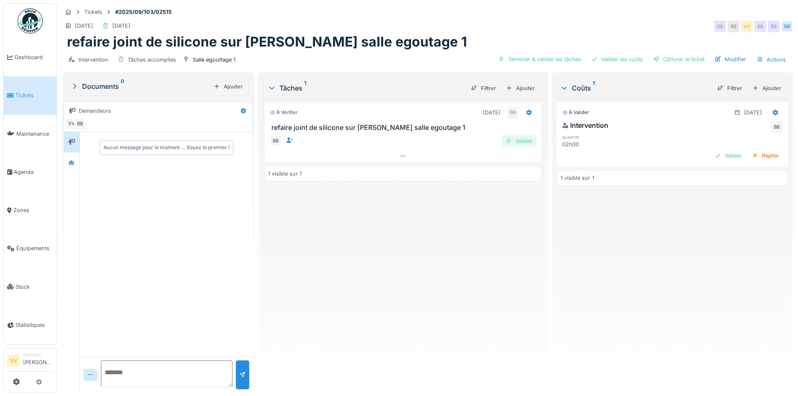
click at [511, 139] on div "Valider" at bounding box center [519, 140] width 34 height 11
click at [711, 153] on div "Valider" at bounding box center [728, 155] width 34 height 11
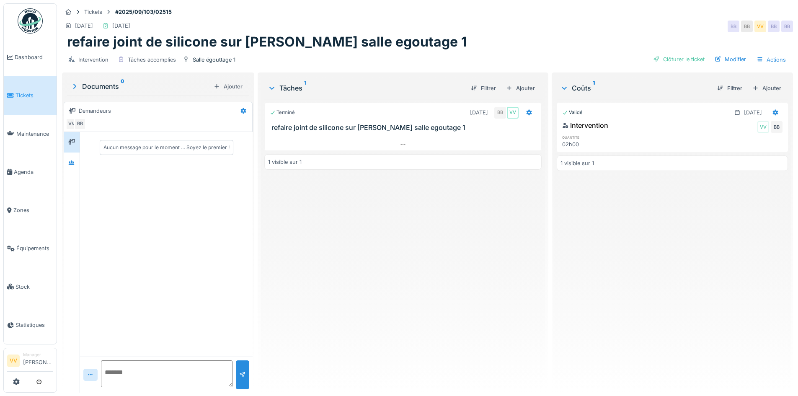
click at [673, 151] on div at bounding box center [672, 151] width 231 height 2
click at [664, 59] on div "Clôturer le ticket" at bounding box center [679, 59] width 58 height 11
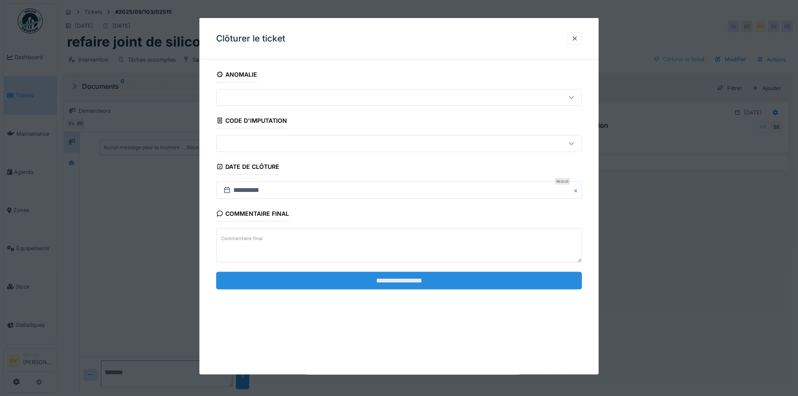
click at [412, 273] on input "**********" at bounding box center [399, 280] width 366 height 18
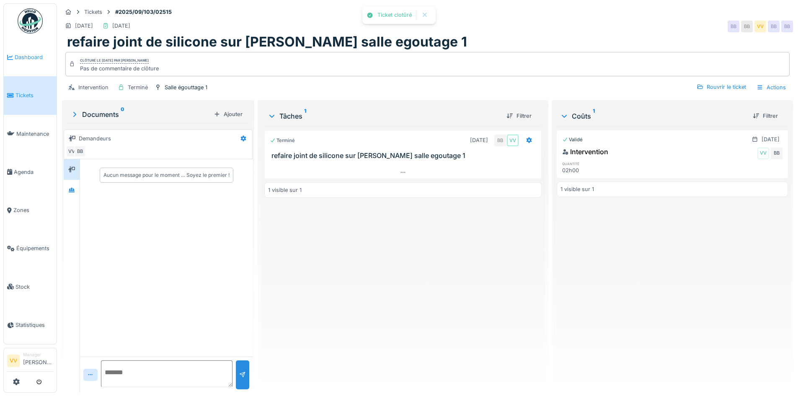
click at [14, 61] on link "Dashboard" at bounding box center [30, 57] width 53 height 38
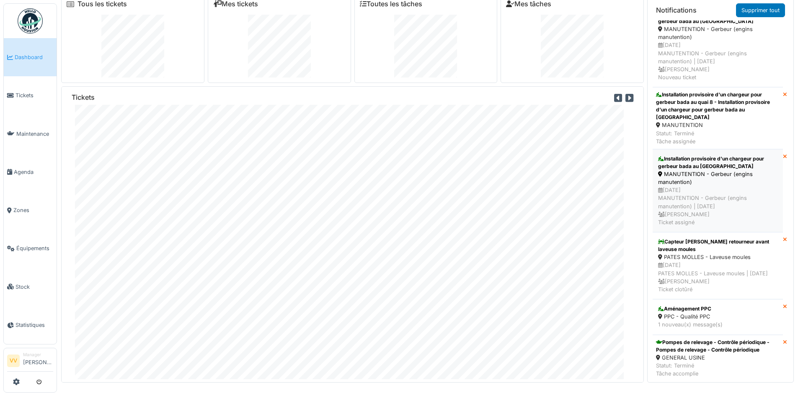
scroll to position [1885, 0]
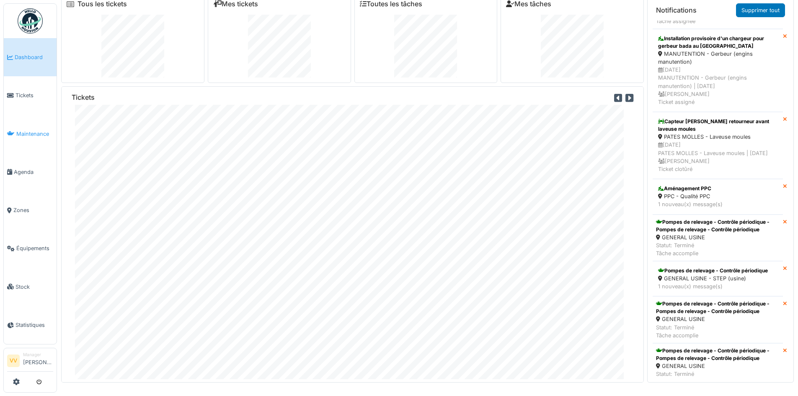
click at [28, 130] on span "Maintenance" at bounding box center [34, 134] width 37 height 8
